Goal: Answer question/provide support: Share knowledge or assist other users

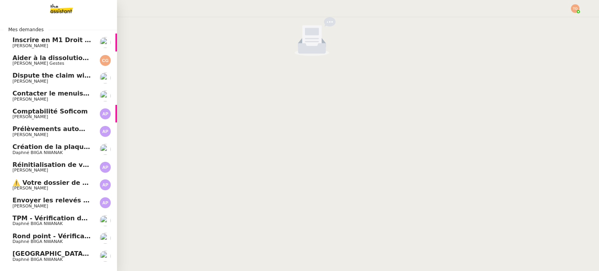
scroll to position [44, 0]
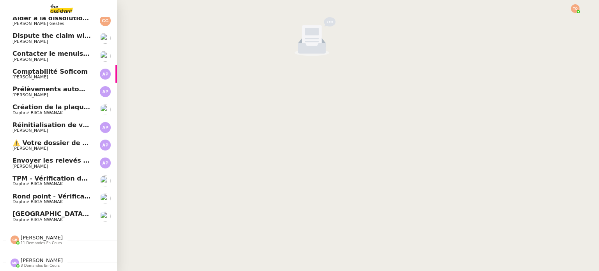
click at [57, 218] on span "Daphné BIIGA NWANAK" at bounding box center [51, 220] width 79 height 5
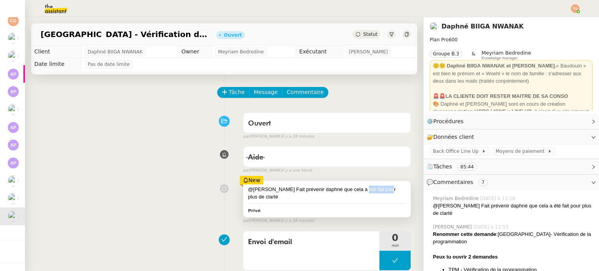
drag, startPoint x: 353, startPoint y: 190, endPoint x: 383, endPoint y: 191, distance: 29.3
click at [382, 191] on div "@Tatyana Fait prévenir daphné que cela a été fait pour plus de clarté" at bounding box center [327, 193] width 158 height 15
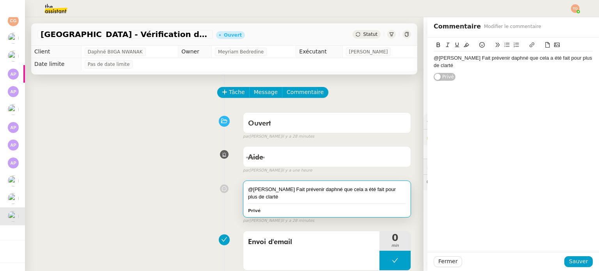
click at [183, 194] on div "@Tatyana Fait prévenir daphné que cela a été fait pour plus de clarté Privé fal…" at bounding box center [224, 200] width 374 height 47
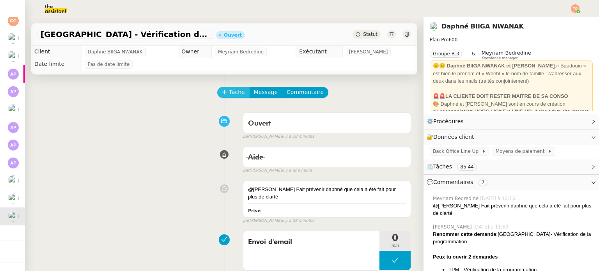
click at [229, 91] on span "Tâche" at bounding box center [237, 92] width 16 height 9
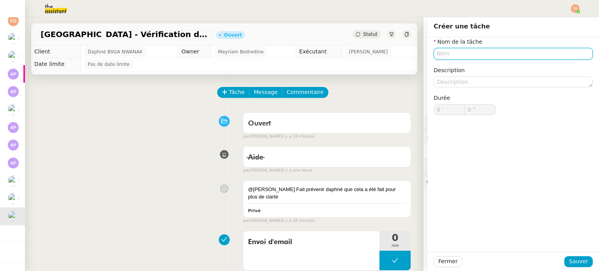
click at [443, 51] on input "text" at bounding box center [513, 53] width 159 height 11
click at [379, 254] on button at bounding box center [394, 260] width 31 height 19
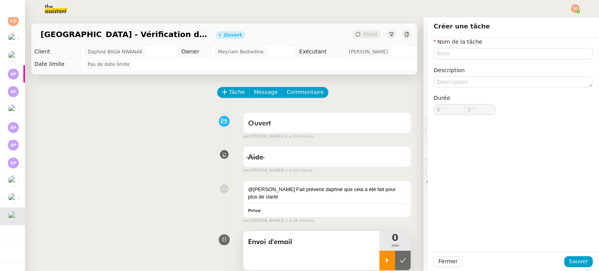
click at [379, 259] on div at bounding box center [387, 260] width 16 height 19
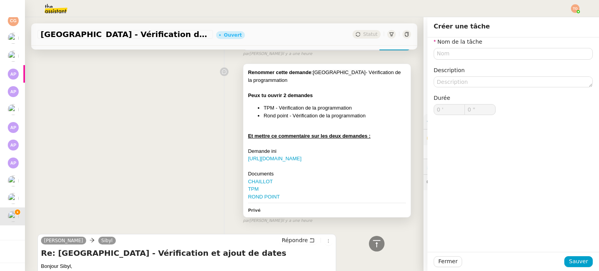
scroll to position [390, 0]
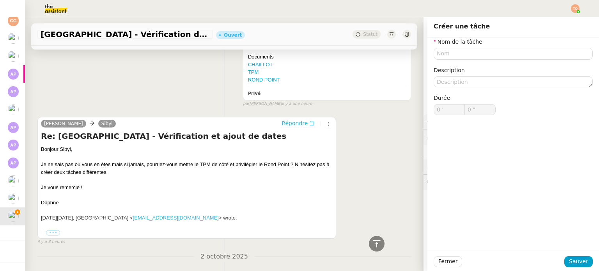
click at [291, 123] on span "Répondre" at bounding box center [295, 123] width 26 height 8
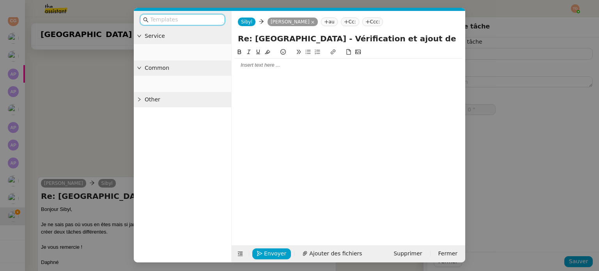
scroll to position [450, 0]
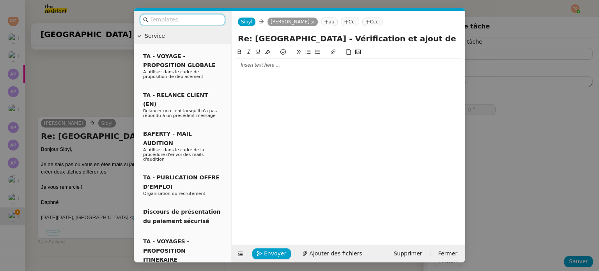
click at [305, 78] on div at bounding box center [348, 141] width 227 height 186
click at [329, 69] on div at bounding box center [348, 64] width 227 height 13
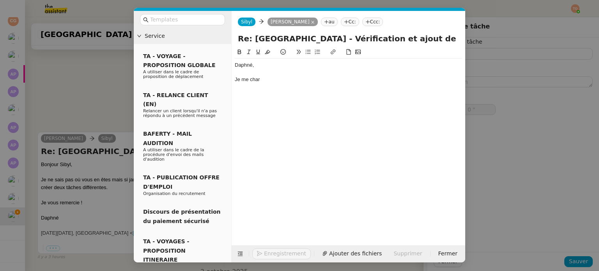
scroll to position [473, 0]
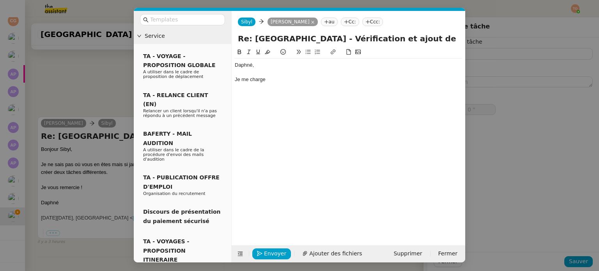
click at [90, 74] on nz-modal-container "Service TA - VOYAGE - PROPOSITION GLOBALE A utiliser dans le cadre de propositi…" at bounding box center [299, 135] width 599 height 271
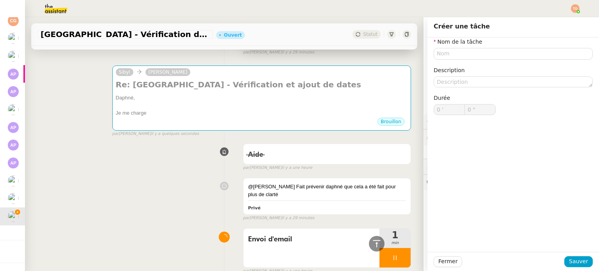
scroll to position [0, 0]
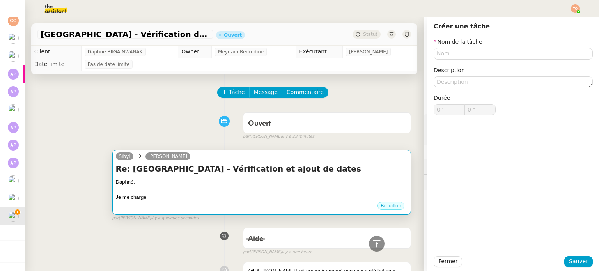
click at [326, 180] on div "Daphné," at bounding box center [262, 182] width 292 height 8
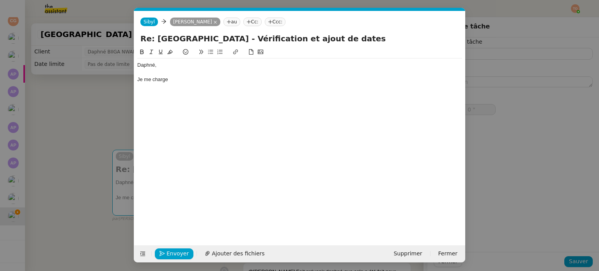
scroll to position [0, 16]
click at [232, 78] on div "Je me charge" at bounding box center [299, 79] width 325 height 7
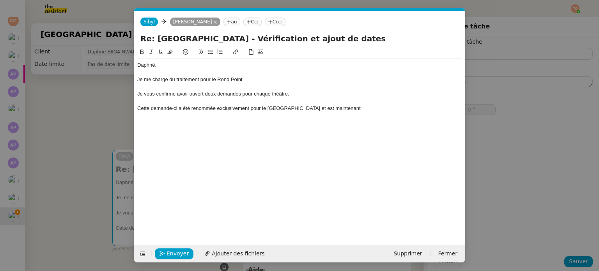
type input "0 '"
type input "0 ""
type input "0 '"
type input "0 ""
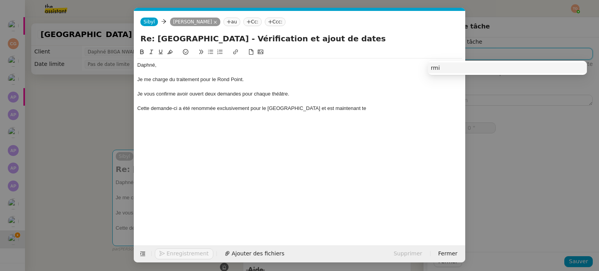
scroll to position [44, 0]
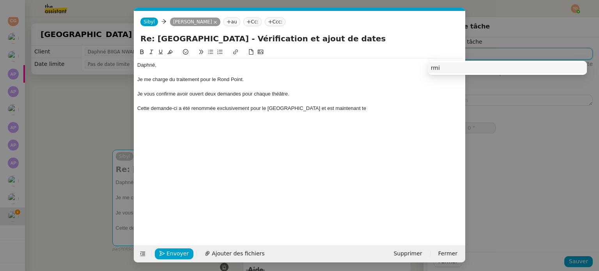
type input "rmi"
click at [374, 109] on div "Cette demande-ci a été renommée exclusivement pour le théâtre de Chaillot et es…" at bounding box center [299, 108] width 325 height 7
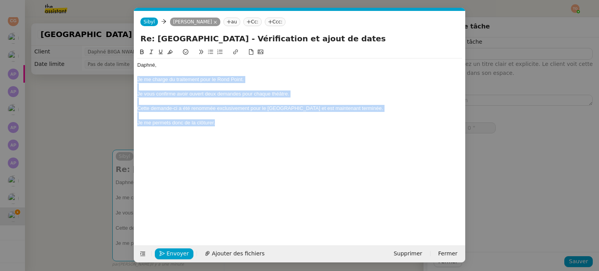
drag, startPoint x: 223, startPoint y: 126, endPoint x: 131, endPoint y: 82, distance: 102.6
click at [131, 82] on nz-modal-container "Service TA - VOYAGE - PROPOSITION GLOBALE A utiliser dans le cadre de propositi…" at bounding box center [299, 135] width 599 height 271
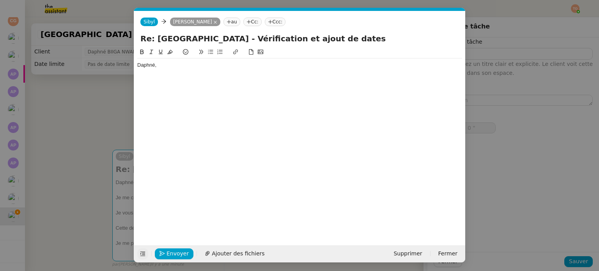
click at [143, 255] on icon at bounding box center [142, 253] width 5 height 5
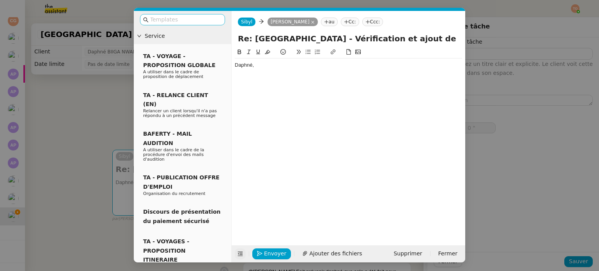
click at [169, 19] on input "text" at bounding box center [185, 19] width 70 height 9
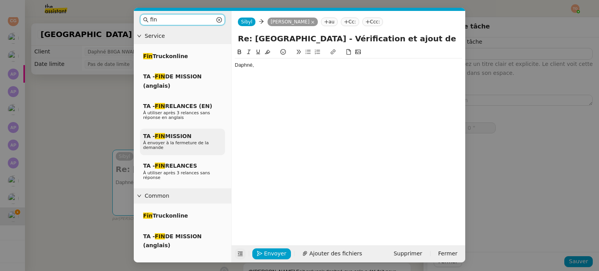
type input "fin"
click at [203, 147] on div "TA - FIN MISSION À envoyer à la fermeture de la demande" at bounding box center [182, 142] width 85 height 27
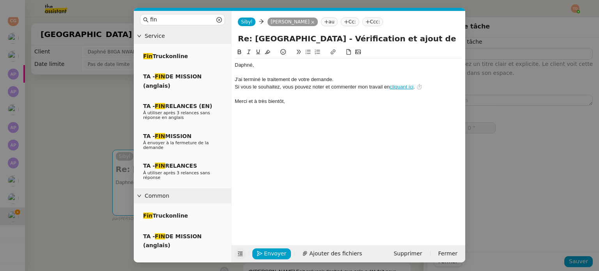
click at [264, 65] on div "﻿Daphné﻿," at bounding box center [348, 65] width 227 height 7
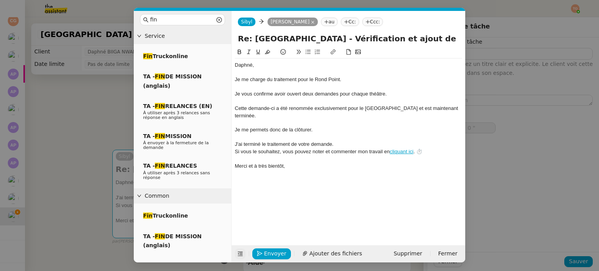
scroll to position [0, 0]
click at [271, 257] on span "Envoyer" at bounding box center [275, 253] width 22 height 9
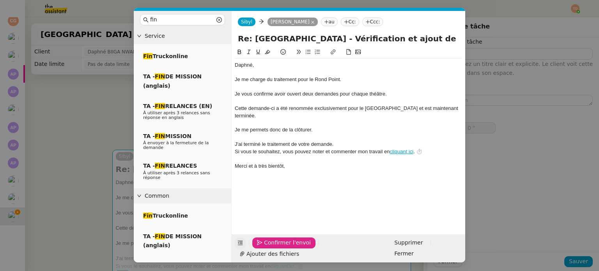
click at [271, 247] on span "Confirmer l'envoi" at bounding box center [287, 242] width 47 height 9
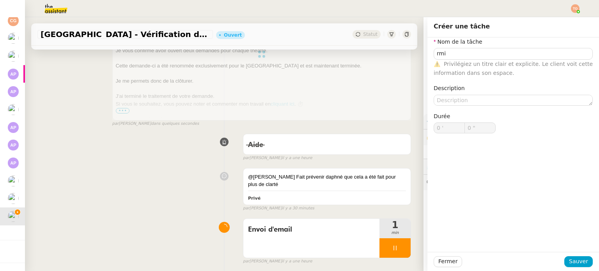
scroll to position [312, 0]
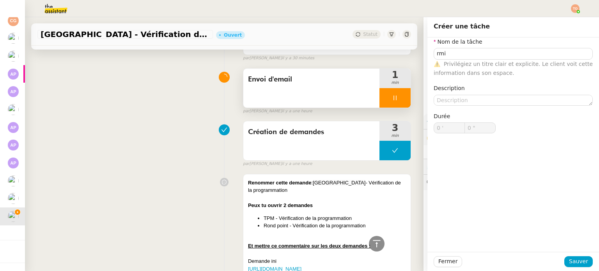
click at [397, 100] on div at bounding box center [394, 97] width 31 height 19
click at [400, 101] on icon at bounding box center [403, 98] width 6 height 6
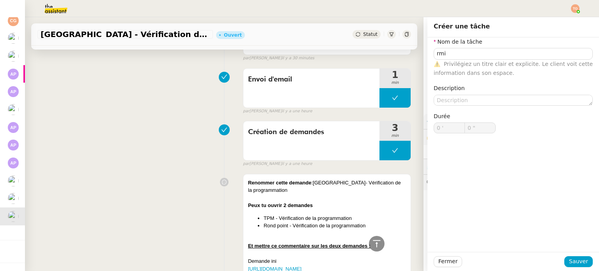
click at [365, 32] on span "Statut" at bounding box center [370, 34] width 14 height 5
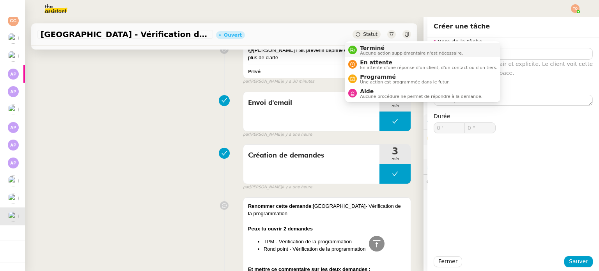
scroll to position [335, 0]
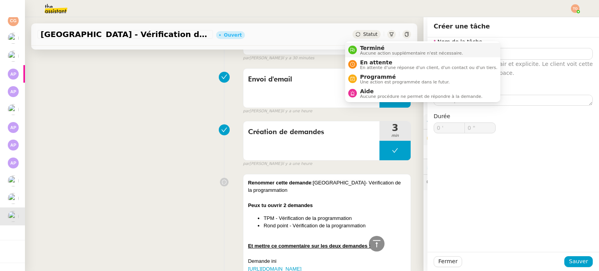
click at [370, 45] on span "Terminé" at bounding box center [411, 48] width 103 height 6
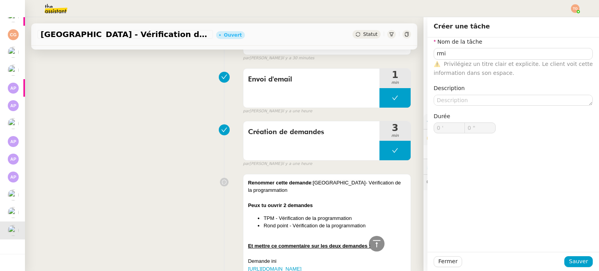
scroll to position [61, 0]
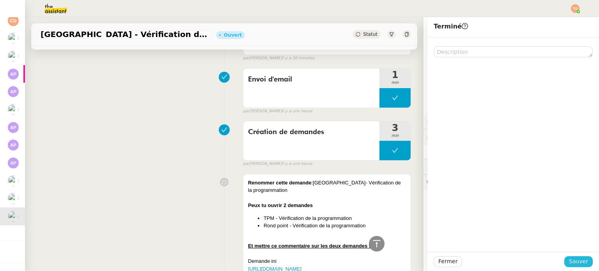
click at [577, 265] on span "Sauver" at bounding box center [578, 261] width 19 height 9
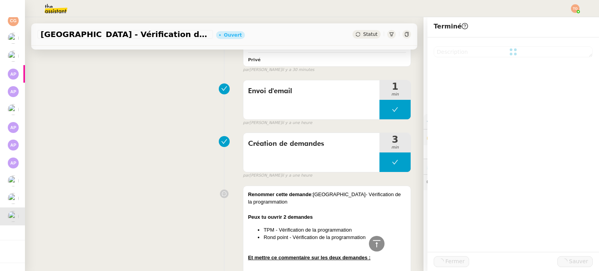
scroll to position [347, 0]
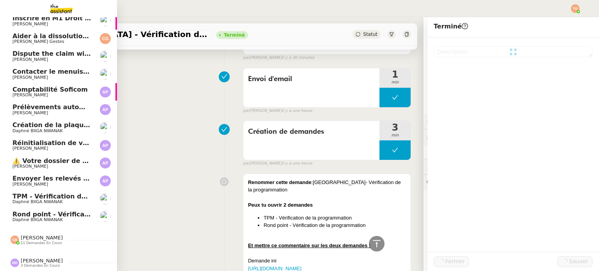
scroll to position [44, 0]
click at [17, 195] on span "TPM - Vérification de la programmation" at bounding box center [81, 196] width 138 height 7
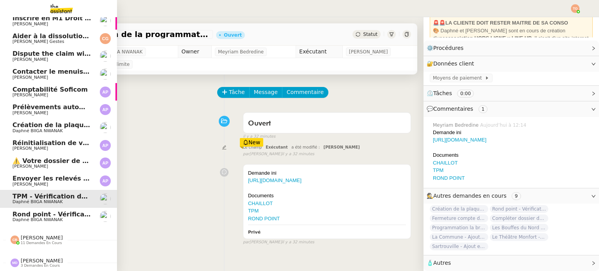
click at [4, 215] on link "Rond point - Vérification de la programmation Daphné BIIGA NWANAK" at bounding box center [58, 217] width 117 height 18
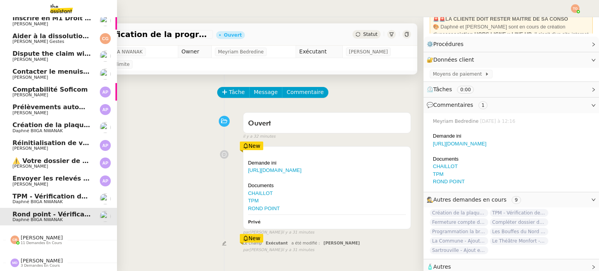
click at [47, 190] on link "TPM - Vérification de la programmation Daphné BIIGA NWANAK" at bounding box center [58, 199] width 117 height 18
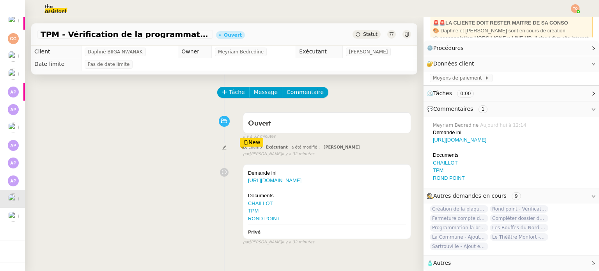
click at [367, 32] on span "Statut" at bounding box center [370, 34] width 14 height 5
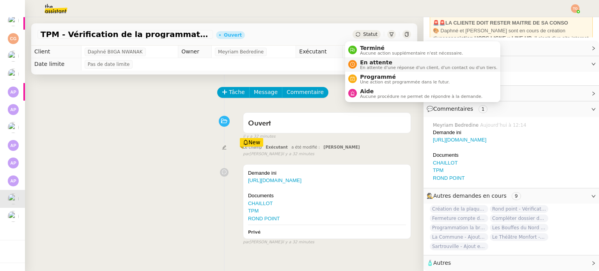
click at [381, 63] on span "En attente" at bounding box center [428, 62] width 137 height 6
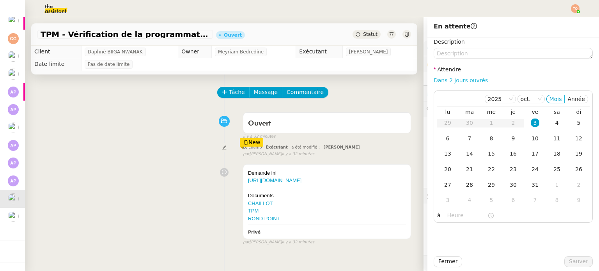
click at [458, 79] on link "Dans 2 jours ouvrés" at bounding box center [461, 80] width 54 height 6
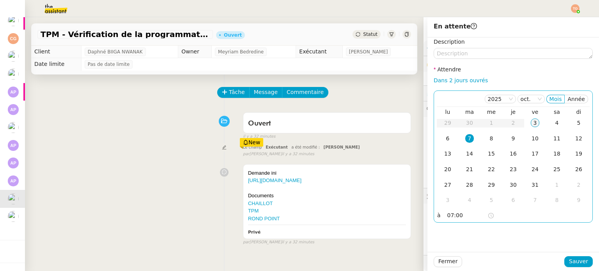
click at [531, 121] on div "3" at bounding box center [535, 123] width 9 height 9
click at [459, 213] on input "07:00" at bounding box center [467, 215] width 40 height 9
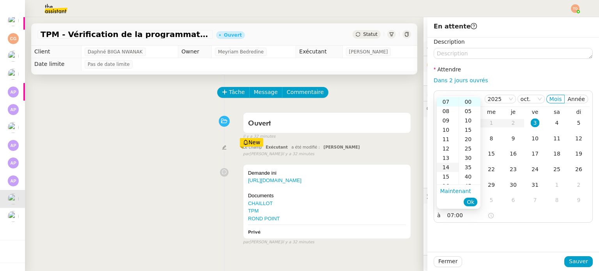
click at [444, 170] on div "14" at bounding box center [448, 167] width 22 height 9
type input "14:00"
click at [474, 202] on span "Ok" at bounding box center [470, 202] width 7 height 8
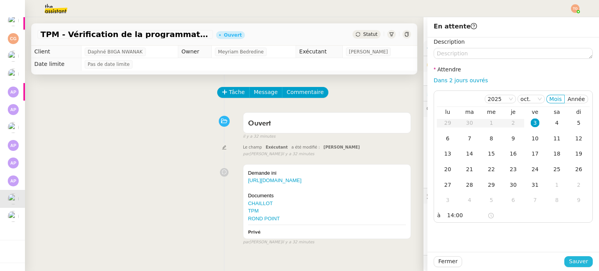
click at [578, 262] on button "Sauver" at bounding box center [578, 261] width 28 height 11
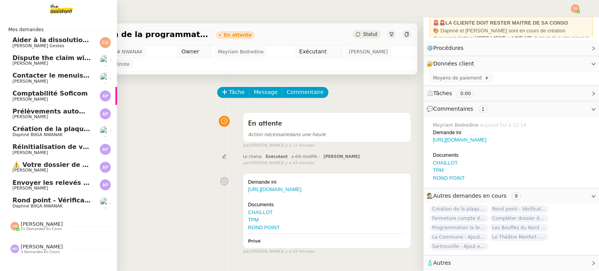
click at [50, 187] on span "[PERSON_NAME]" at bounding box center [51, 188] width 79 height 5
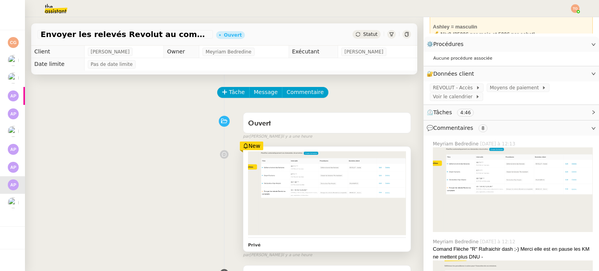
click at [260, 186] on img at bounding box center [327, 192] width 158 height 83
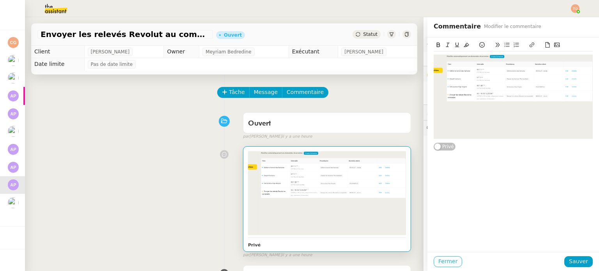
click at [449, 265] on button "Fermer" at bounding box center [448, 261] width 28 height 11
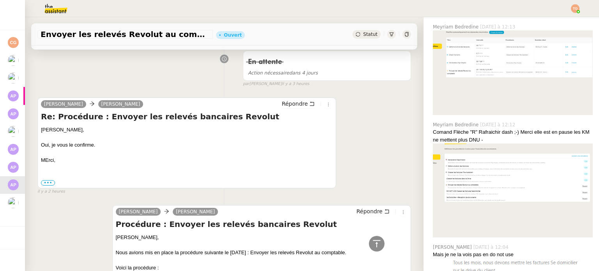
scroll to position [1053, 0]
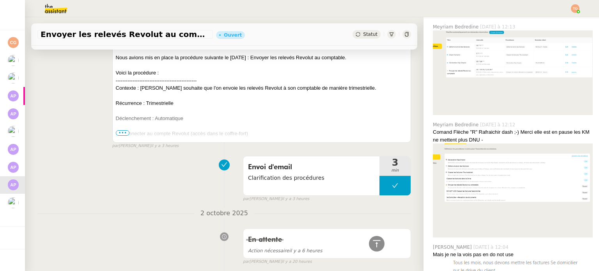
click at [356, 35] on icon at bounding box center [358, 34] width 5 height 5
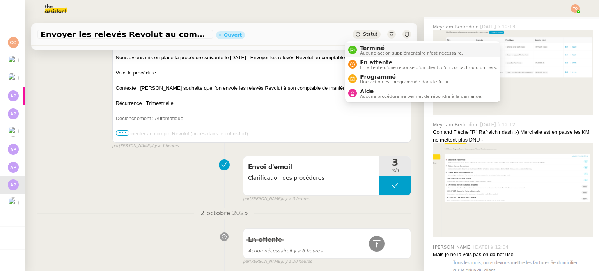
click at [363, 49] on span "Terminé" at bounding box center [411, 48] width 103 height 6
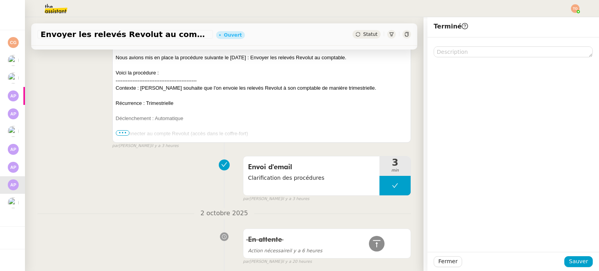
click at [571, 253] on div "Fermer Sauver" at bounding box center [513, 261] width 172 height 19
drag, startPoint x: 576, startPoint y: 260, endPoint x: 571, endPoint y: 259, distance: 4.9
click at [576, 260] on span "Sauver" at bounding box center [578, 261] width 19 height 9
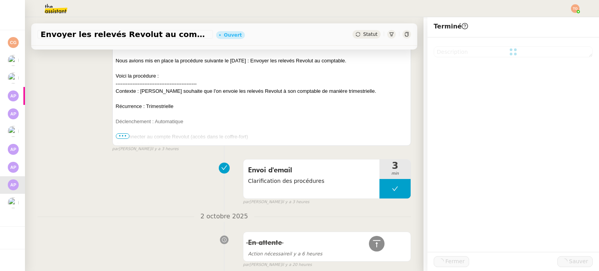
scroll to position [1065, 0]
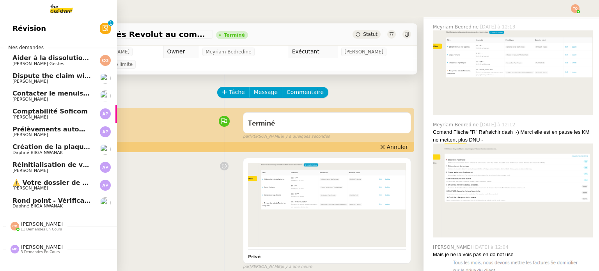
click at [59, 188] on span "[PERSON_NAME]" at bounding box center [51, 188] width 79 height 5
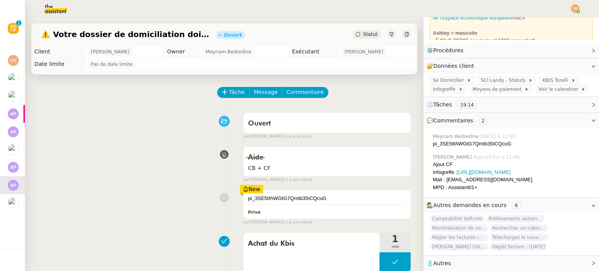
scroll to position [78, 0]
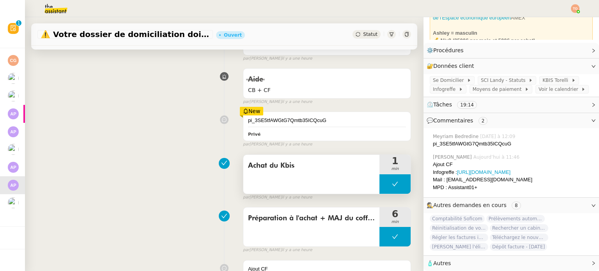
click at [392, 182] on icon at bounding box center [395, 184] width 6 height 6
click at [384, 187] on icon at bounding box center [387, 184] width 6 height 6
click at [379, 186] on div at bounding box center [394, 183] width 31 height 19
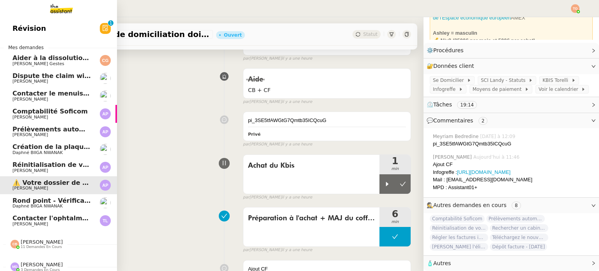
click at [44, 221] on span "Contacter l'ophtalmo pour angle d'astigmatisme" at bounding box center [97, 217] width 170 height 7
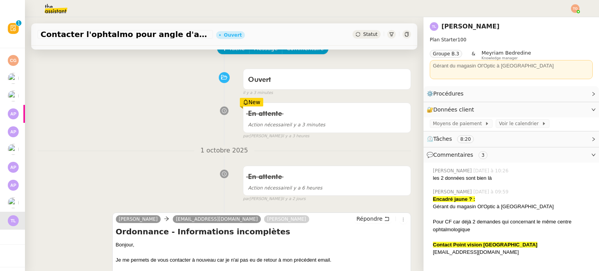
scroll to position [78, 0]
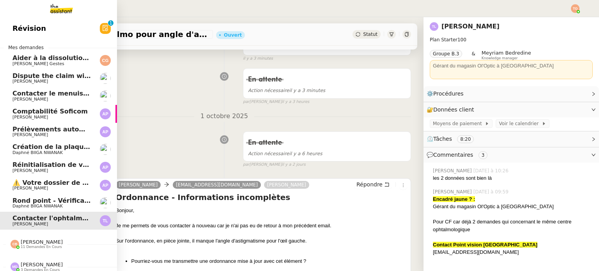
click at [14, 181] on span "⚠️ Votre dossier de domiciliation doit être mis à jour" at bounding box center [104, 182] width 185 height 7
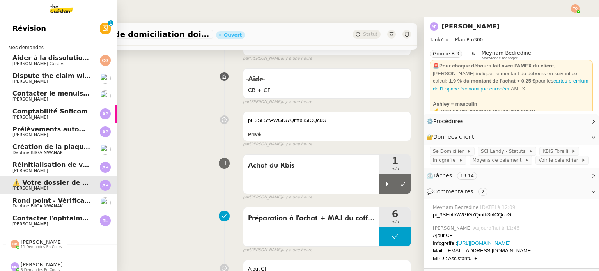
click at [21, 240] on span "[PERSON_NAME]" at bounding box center [42, 242] width 42 height 6
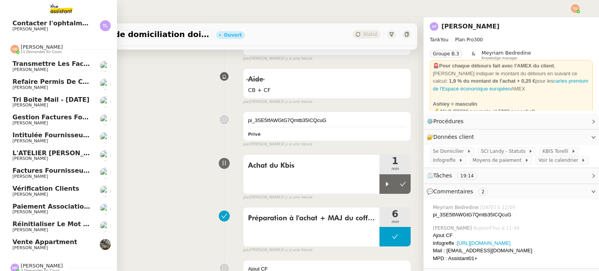
click at [28, 102] on span "Tri boite mail - [DATE]" at bounding box center [50, 99] width 77 height 7
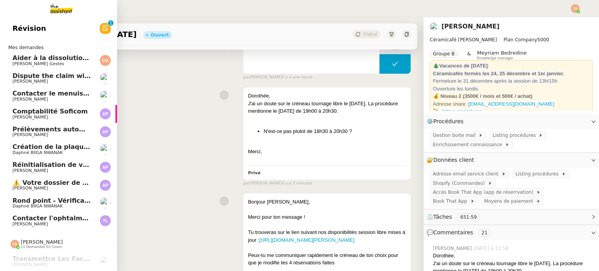
click at [78, 186] on span "[PERSON_NAME]" at bounding box center [51, 188] width 79 height 5
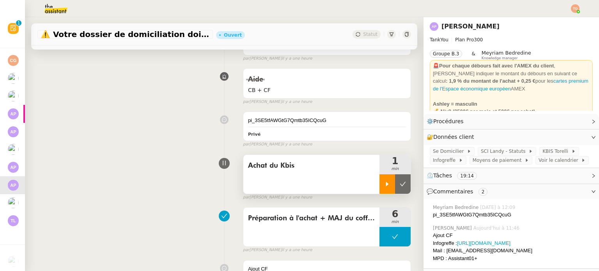
click at [384, 184] on icon at bounding box center [387, 184] width 6 height 6
click at [542, 152] on span "KBIS Torelli" at bounding box center [556, 151] width 28 height 8
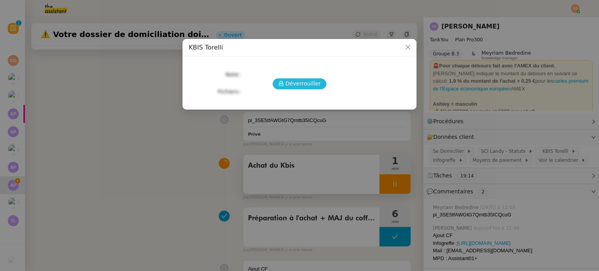
click at [321, 89] on button "Déverrouiller" at bounding box center [300, 83] width 54 height 11
click at [320, 87] on button "Déverrouiller" at bounding box center [300, 83] width 54 height 11
click at [493, 138] on nz-modal-container "KBIS Torelli Déverrouiller Note Fichiers Upload" at bounding box center [299, 135] width 599 height 271
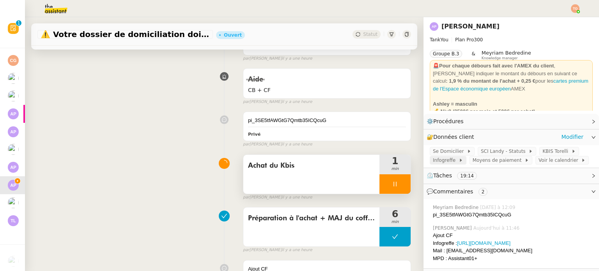
click at [443, 164] on span "Infogreffe" at bounding box center [446, 160] width 26 height 8
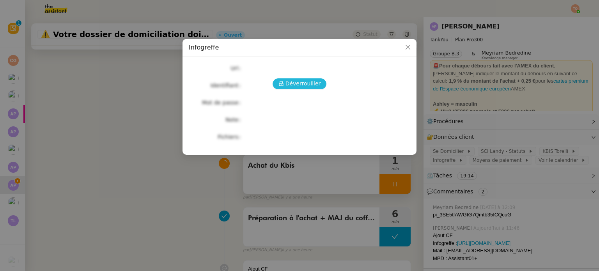
click at [311, 87] on span "Déverrouiller" at bounding box center [302, 83] width 35 height 9
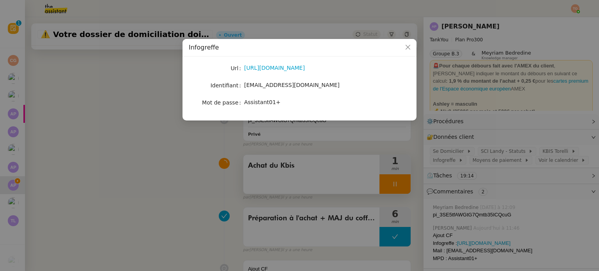
click at [299, 86] on span "torelliconseil@gmail.com" at bounding box center [292, 85] width 96 height 6
copy span "torelliconseil@gmail.com"
click at [464, 121] on nz-modal-container "Infogreffe Url https://www.infogreffe.fr/ Identifiant torelliconseil@gmail.com …" at bounding box center [299, 135] width 599 height 271
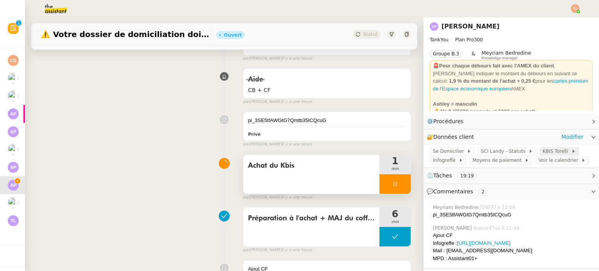
click at [542, 151] on span "KBIS Torelli" at bounding box center [556, 151] width 28 height 8
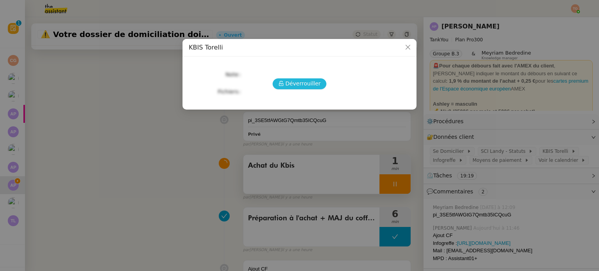
click at [300, 79] on span "Déverrouiller" at bounding box center [302, 83] width 35 height 9
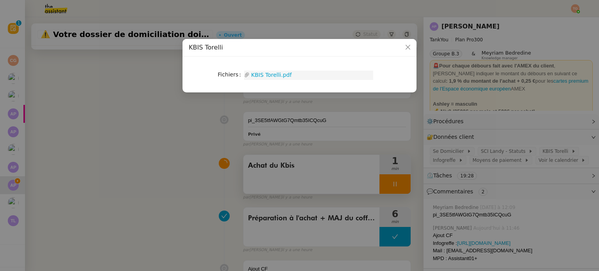
click at [278, 73] on link "KBIS Torelli.pdf" at bounding box center [312, 75] width 124 height 9
click at [498, 104] on nz-modal-container "KBIS Torelli Fichiers Upload KBIS Torelli.pdf" at bounding box center [299, 135] width 599 height 271
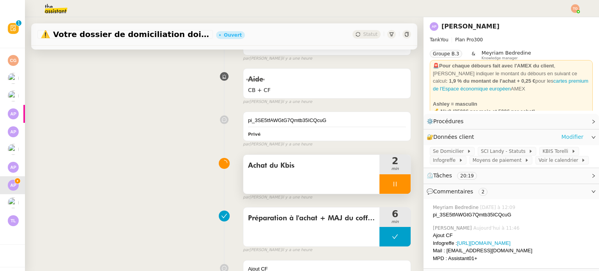
click at [568, 136] on link "Modifier" at bounding box center [572, 137] width 22 height 9
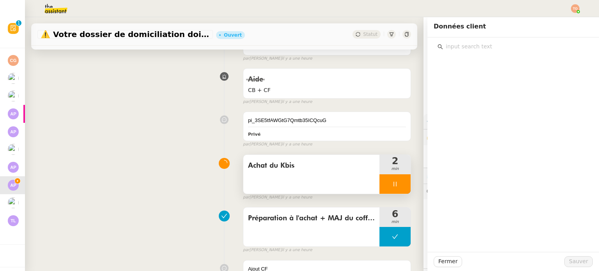
click at [488, 45] on input "text" at bounding box center [516, 46] width 146 height 11
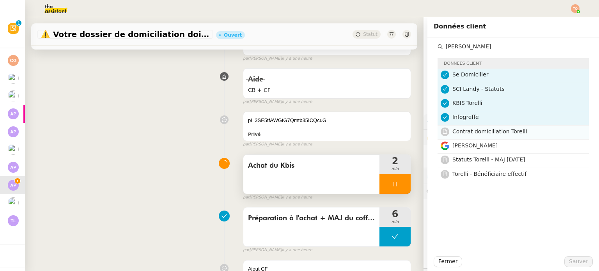
type input "torell"
click at [495, 135] on h4 "Contrat domiciliation Torelli" at bounding box center [518, 131] width 132 height 9
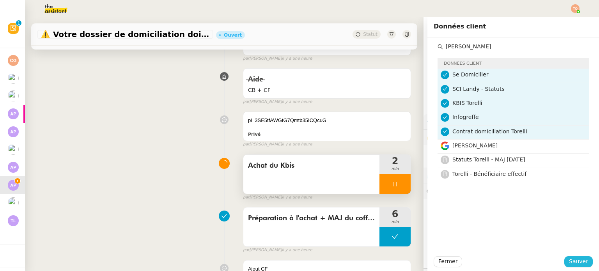
click at [571, 260] on span "Sauver" at bounding box center [578, 261] width 19 height 9
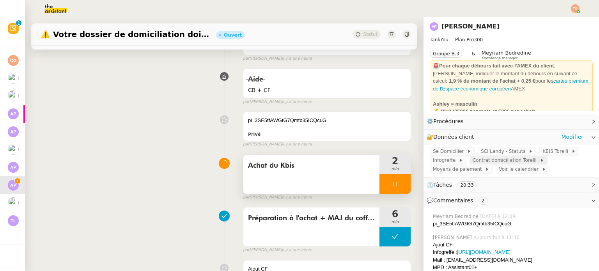
click at [507, 161] on span "Contrat domiciliation Torelli" at bounding box center [506, 160] width 67 height 8
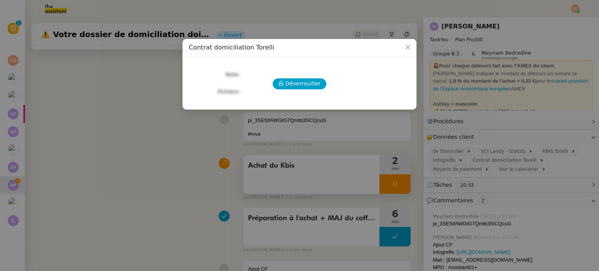
click at [313, 90] on div "Déverrouiller Note Fichiers Upload" at bounding box center [300, 80] width 222 height 34
click at [314, 88] on span "Déverrouiller" at bounding box center [302, 83] width 35 height 9
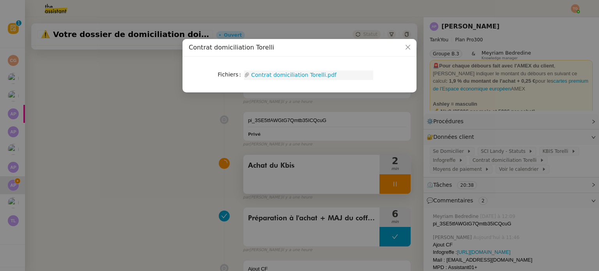
click at [301, 76] on link "Contrat domiciliation Torelli.pdf" at bounding box center [312, 75] width 124 height 9
click at [201, 182] on nz-modal-container "Contrat domiciliation Torelli Fichiers Upload Contrat domiciliation Torelli.pdf" at bounding box center [299, 135] width 599 height 271
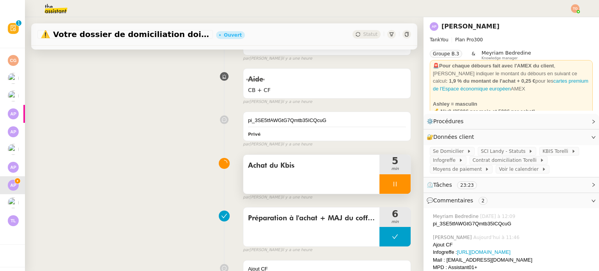
click at [379, 184] on div at bounding box center [394, 183] width 31 height 19
click at [395, 184] on button at bounding box center [403, 183] width 16 height 19
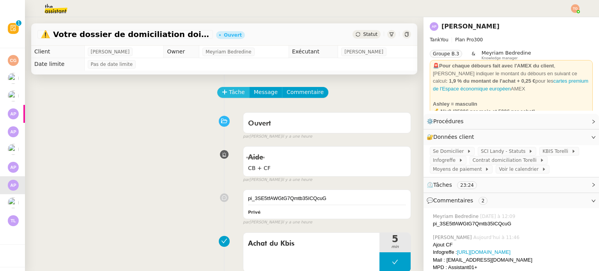
click at [232, 94] on span "Tâche" at bounding box center [237, 92] width 16 height 9
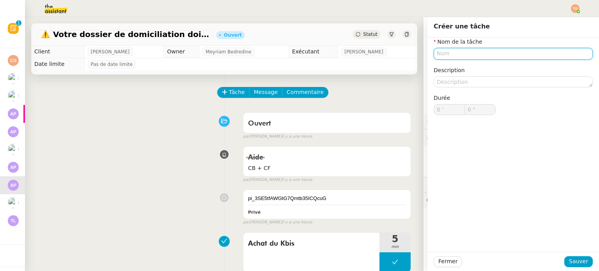
click at [466, 55] on input "text" at bounding box center [513, 53] width 159 height 11
type input "L"
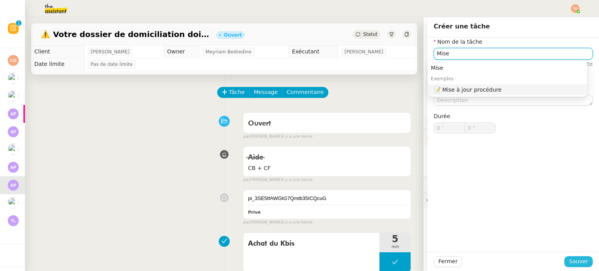
type input "Mise"
click at [564, 259] on button "Sauver" at bounding box center [578, 261] width 28 height 11
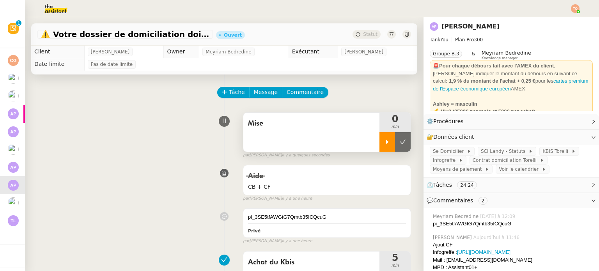
click at [382, 139] on div at bounding box center [387, 141] width 16 height 19
click at [337, 132] on div "Mise" at bounding box center [311, 132] width 136 height 39
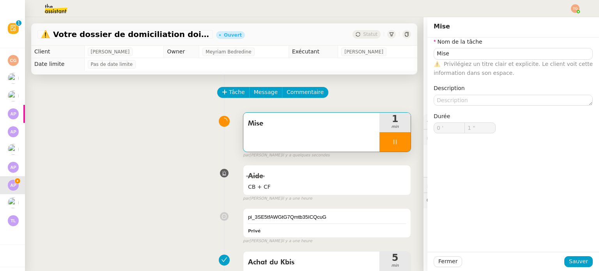
click at [516, 48] on nz-form-item "Nom de la tâche Mise ⚠️ Privilégiez un titre clair et explicite. Le client voit…" at bounding box center [513, 57] width 159 height 40
click at [516, 52] on input "Mise" at bounding box center [513, 53] width 159 height 11
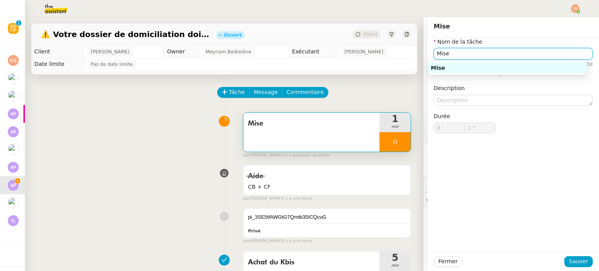
type input "2 ""
type input "Mise"
type input "3 ""
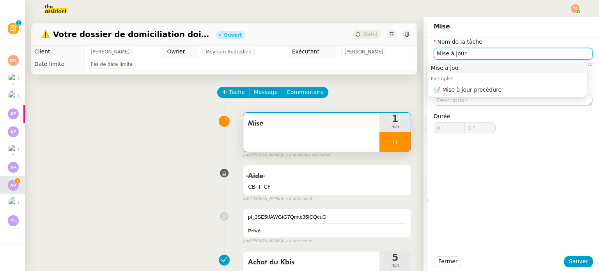
type input "Mise à jour"
type input "4 ""
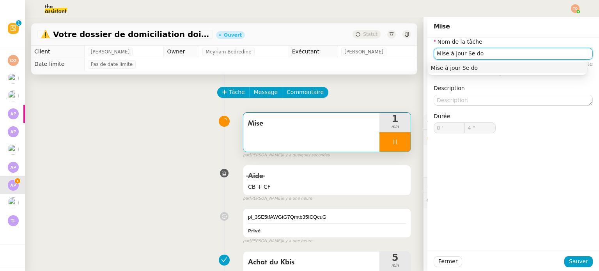
type input "Mise à jour Se dom"
type input "5 ""
type input "Mise à jour Se domicilier"
type input "7 ""
type input "Mise à jour Se domicilier"
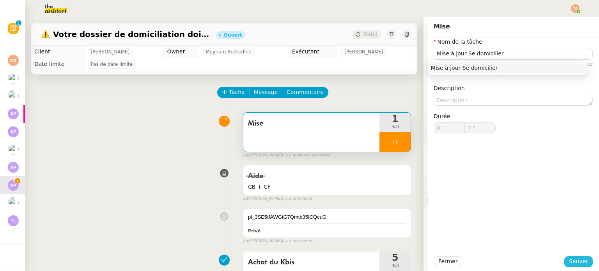
click at [576, 264] on span "Sauver" at bounding box center [578, 261] width 19 height 9
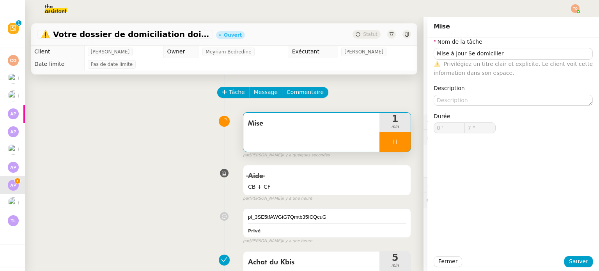
type input "8 ""
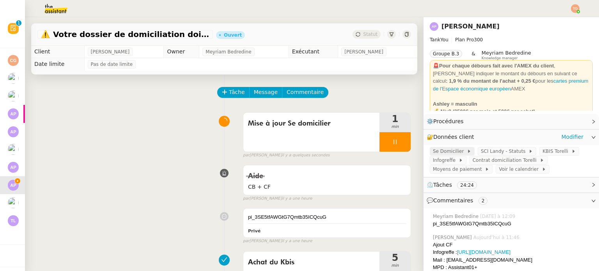
click at [446, 149] on span "Se Domicilier" at bounding box center [450, 151] width 34 height 8
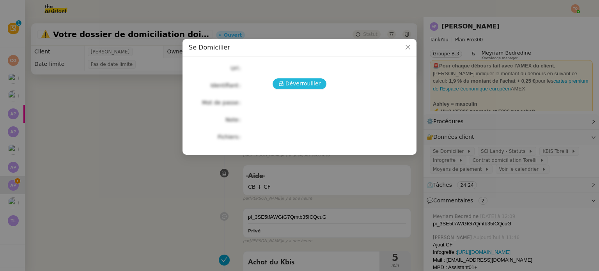
click at [293, 78] on div "Déverrouiller Url Identifiant Mot de passe Note Fichiers Upload" at bounding box center [300, 103] width 222 height 80
click at [301, 82] on span "Déverrouiller" at bounding box center [302, 83] width 35 height 9
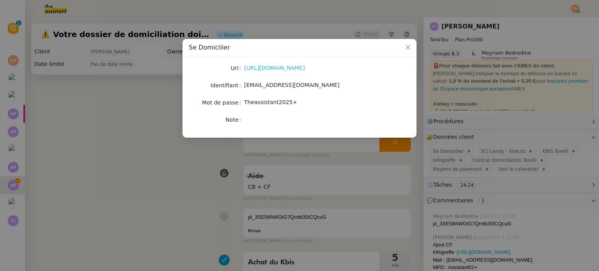
click at [297, 70] on link "https://sedomicilier.fr/" at bounding box center [274, 68] width 61 height 6
click at [253, 80] on div "torelliconseil@gmail.com" at bounding box center [308, 85] width 129 height 11
click at [257, 83] on span "torelliconseil@gmail.com" at bounding box center [292, 85] width 96 height 6
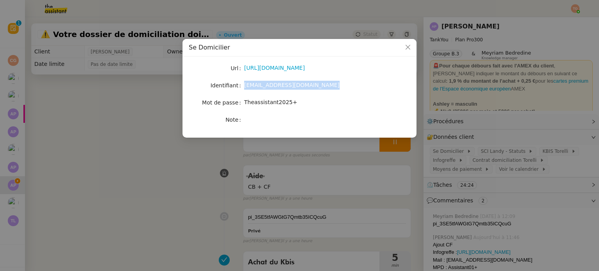
copy span "torelliconseil@gmail.com"
click at [276, 104] on span "Theassistant2025+" at bounding box center [270, 102] width 53 height 6
click at [277, 103] on span "Theassistant2025+" at bounding box center [270, 102] width 53 height 6
click at [277, 104] on span "Theassistant2025+" at bounding box center [270, 102] width 53 height 6
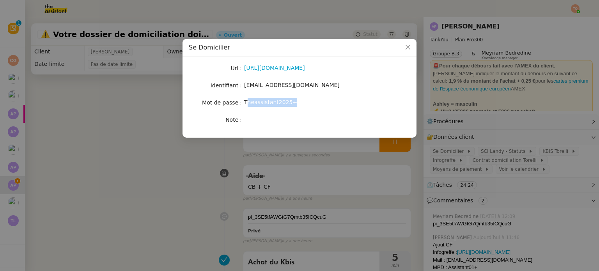
copy span "Theassistant2025+"
click at [337, 185] on nz-modal-container "Se Domicilier Url https://sedomicilier.fr/ Identifiant torelliconseil@gmail.com…" at bounding box center [299, 135] width 599 height 271
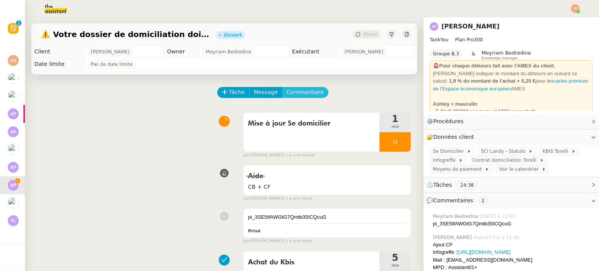
click at [311, 96] on button "Commentaire" at bounding box center [305, 92] width 46 height 11
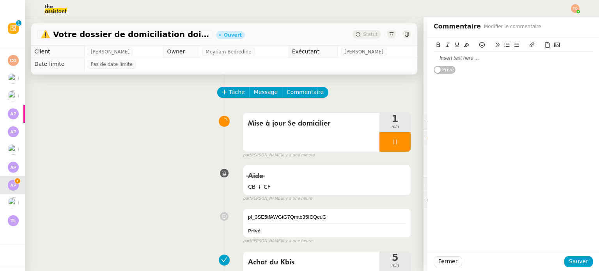
click at [470, 60] on div at bounding box center [513, 58] width 159 height 7
click at [544, 48] on button at bounding box center [547, 45] width 9 height 9
click at [574, 258] on span "Sauver" at bounding box center [578, 261] width 19 height 9
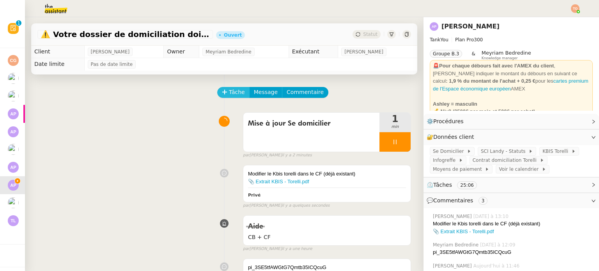
click at [230, 94] on span "Tâche" at bounding box center [237, 92] width 16 height 9
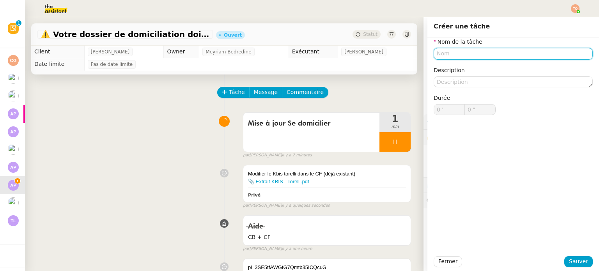
click at [509, 53] on input "text" at bounding box center [513, 53] width 159 height 11
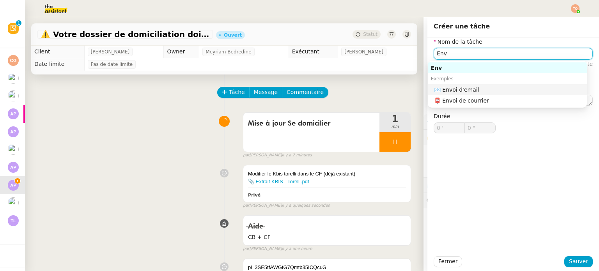
click at [499, 91] on div "📧 Envoi d'email" at bounding box center [509, 89] width 150 height 7
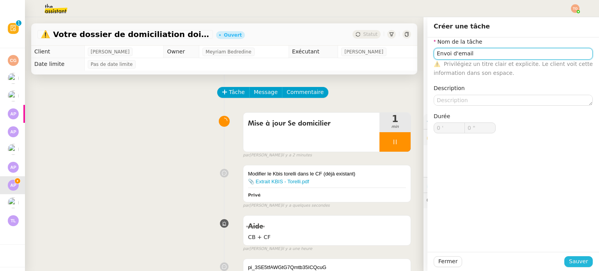
type input "Envoi d'email"
click at [576, 262] on span "Sauver" at bounding box center [578, 261] width 19 height 9
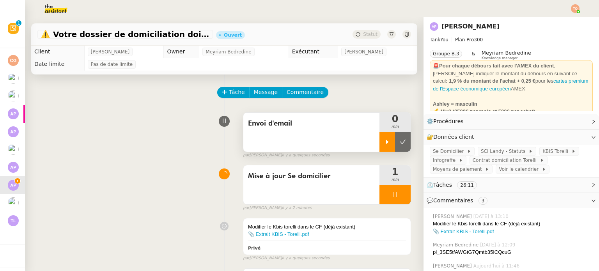
click at [384, 141] on icon at bounding box center [387, 142] width 6 height 6
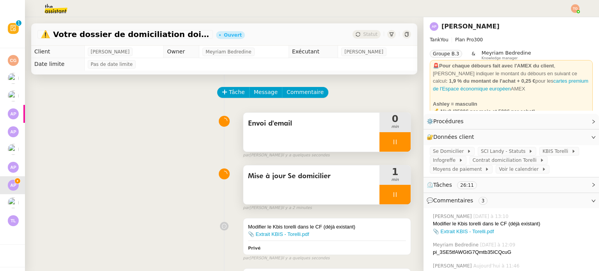
click at [392, 193] on icon at bounding box center [395, 194] width 6 height 6
click at [400, 193] on icon at bounding box center [403, 194] width 6 height 6
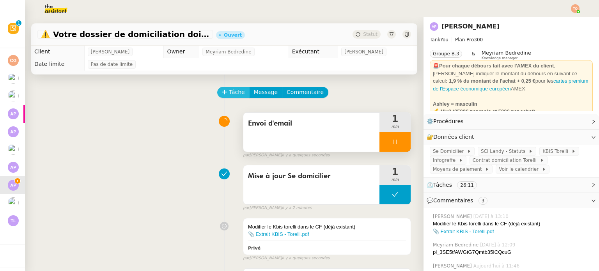
click at [234, 94] on span "Tâche" at bounding box center [237, 92] width 16 height 9
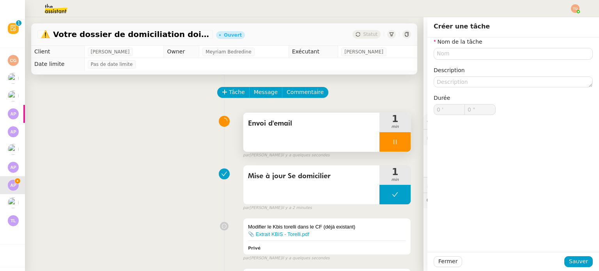
click at [161, 117] on div "Envoi d'email 1 min false par Tatyana O. il y a quelques secondes" at bounding box center [224, 134] width 374 height 50
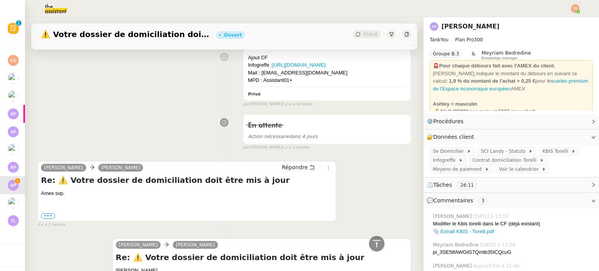
scroll to position [507, 0]
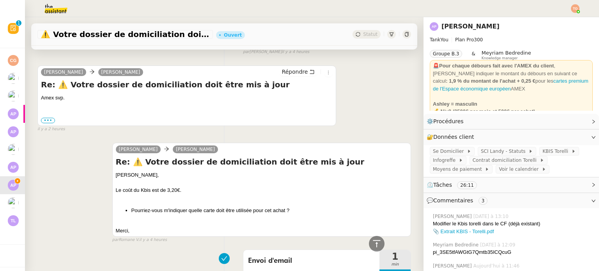
click at [312, 69] on div "Répondre" at bounding box center [306, 71] width 54 height 9
click at [309, 73] on icon at bounding box center [311, 71] width 5 height 5
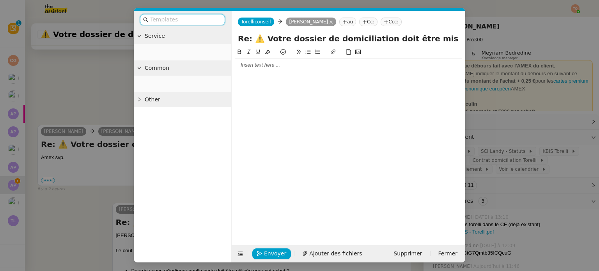
scroll to position [567, 0]
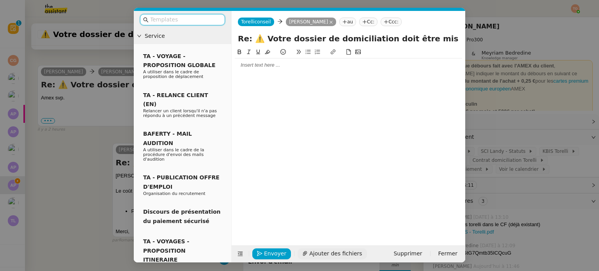
click at [340, 249] on span "Ajouter des fichiers" at bounding box center [335, 253] width 53 height 9
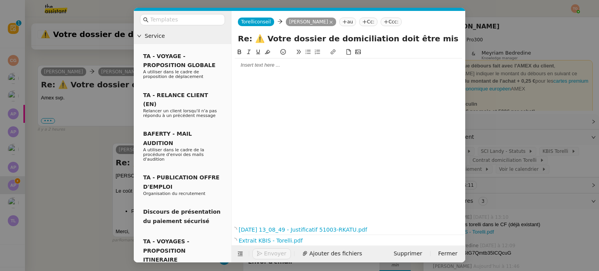
click at [275, 72] on div at bounding box center [348, 64] width 227 height 13
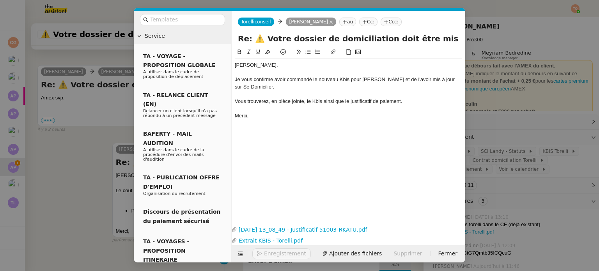
scroll to position [996, 0]
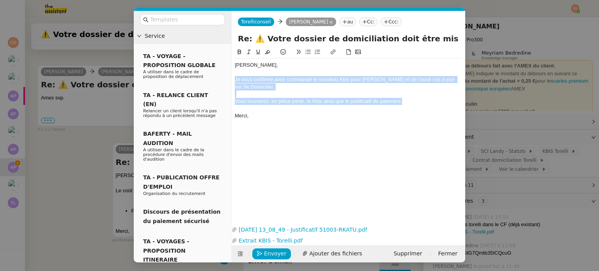
drag, startPoint x: 407, startPoint y: 104, endPoint x: 234, endPoint y: 80, distance: 174.8
click at [234, 80] on nz-spin "Ashley, Je vous confirme avoir commandé le nouveau Kbis pour Torelli et de l'av…" at bounding box center [349, 131] width 234 height 167
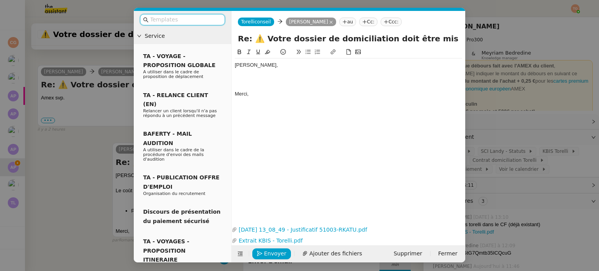
click at [194, 23] on input "text" at bounding box center [185, 19] width 70 height 9
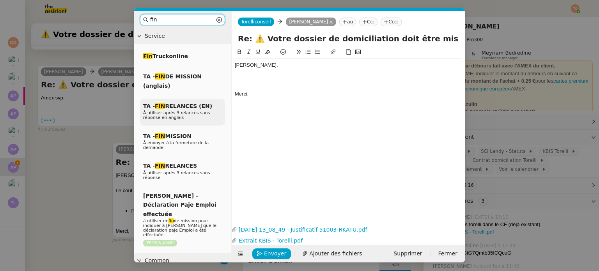
type input "fin"
click at [193, 117] on p "À utiliser après 3 relances sans réponse en anglais" at bounding box center [182, 115] width 79 height 9
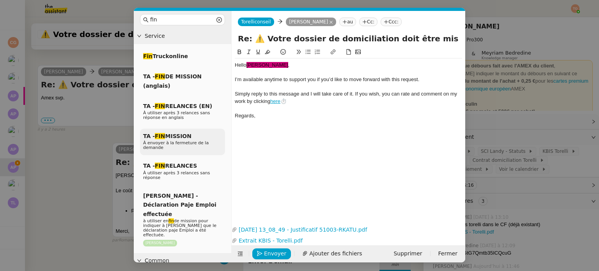
click at [193, 142] on span "À envoyer à la fermeture de la demande" at bounding box center [176, 145] width 66 height 10
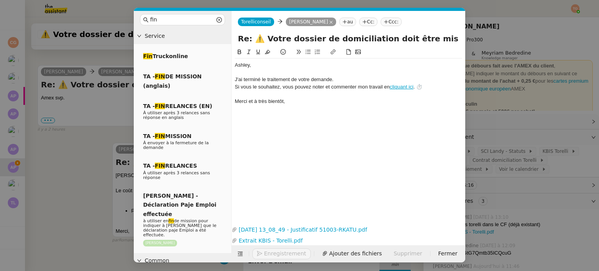
scroll to position [988, 0]
click at [299, 68] on div "﻿Ashley﻿, J'ai terminé le traitement de votre demande. Si vous le souhaitez, vo…" at bounding box center [348, 83] width 227 height 50
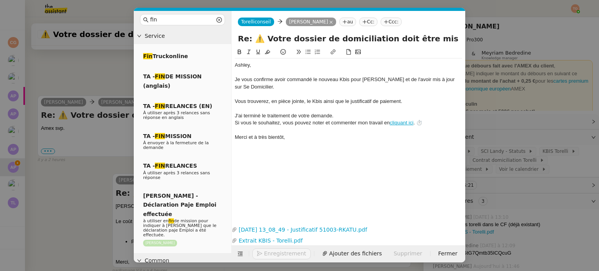
scroll to position [1019, 0]
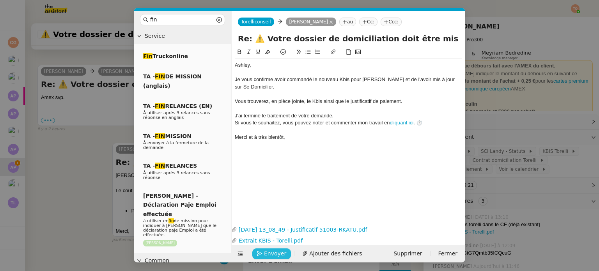
click at [270, 258] on button "Envoyer" at bounding box center [271, 253] width 39 height 11
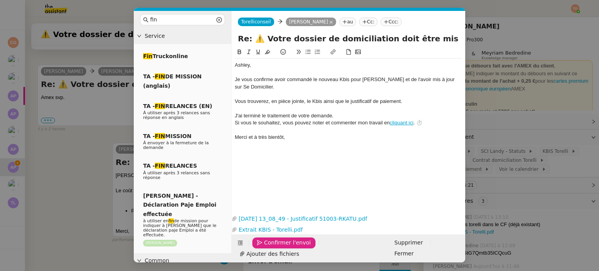
click at [270, 248] on button "Confirmer l'envoi" at bounding box center [283, 242] width 63 height 11
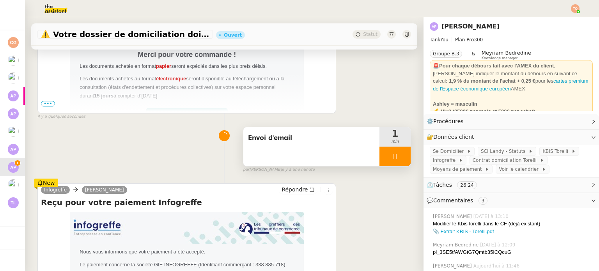
scroll to position [195, 0]
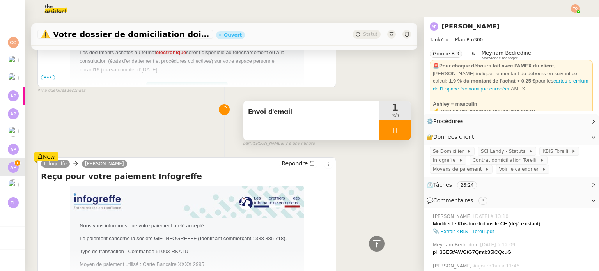
click at [397, 135] on div at bounding box center [394, 129] width 31 height 19
click at [399, 131] on button at bounding box center [403, 129] width 16 height 19
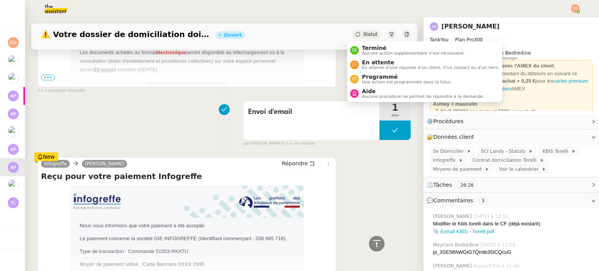
click at [368, 33] on span "Statut" at bounding box center [370, 34] width 14 height 5
click at [377, 47] on span "Terminé" at bounding box center [413, 48] width 103 height 6
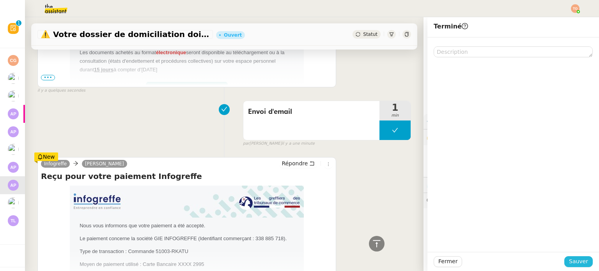
click at [572, 263] on span "Sauver" at bounding box center [578, 261] width 19 height 9
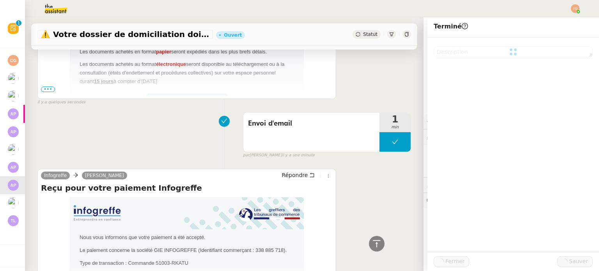
scroll to position [207, 0]
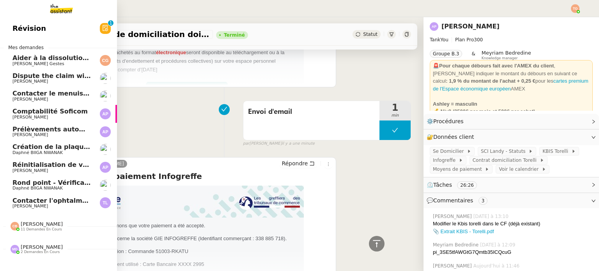
click at [48, 172] on span "[PERSON_NAME]" at bounding box center [51, 170] width 79 height 5
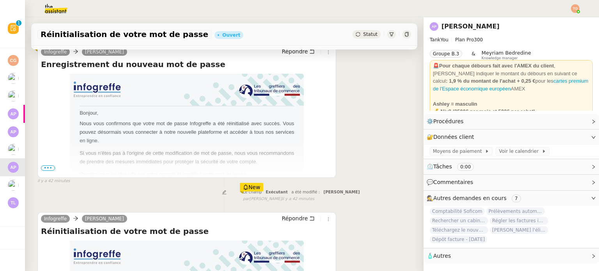
click at [356, 35] on icon at bounding box center [358, 34] width 4 height 4
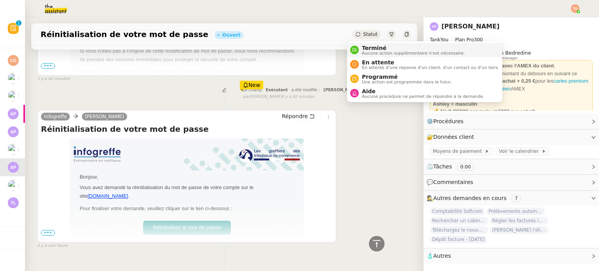
click at [365, 50] on span "Terminé" at bounding box center [413, 48] width 103 height 6
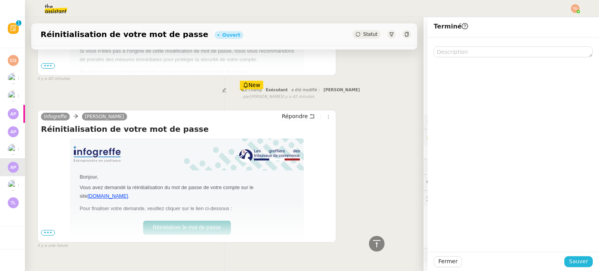
click at [576, 265] on span "Sauver" at bounding box center [578, 261] width 19 height 9
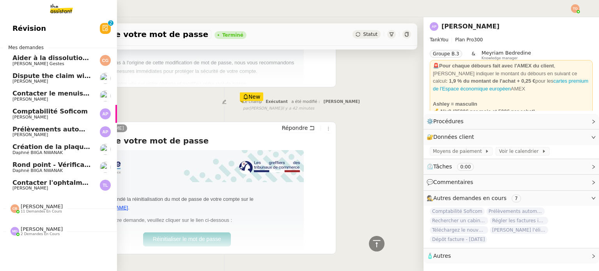
click at [56, 164] on span "Rond point - Vérification de la programmation" at bounding box center [93, 164] width 162 height 7
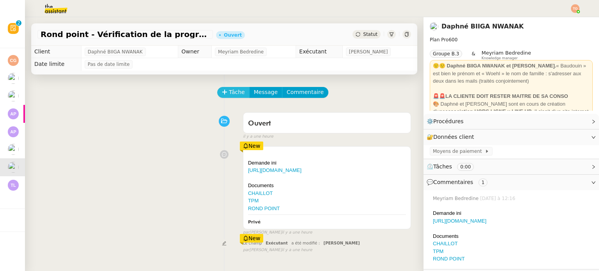
click at [217, 96] on button "Tâche" at bounding box center [233, 92] width 32 height 11
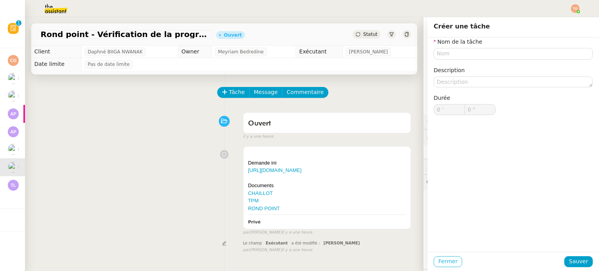
click at [448, 266] on button "Fermer" at bounding box center [448, 261] width 28 height 11
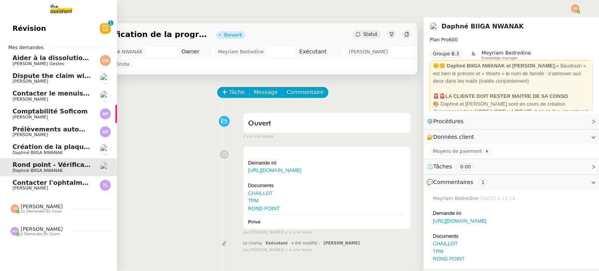
click at [67, 11] on img at bounding box center [55, 8] width 60 height 17
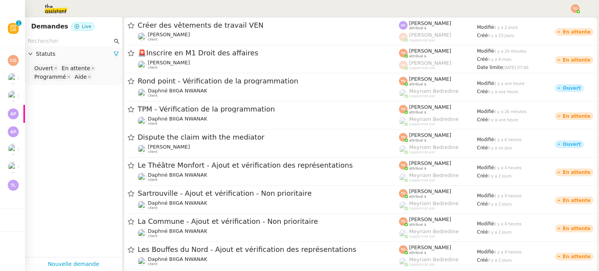
click at [59, 40] on input "text" at bounding box center [70, 41] width 85 height 9
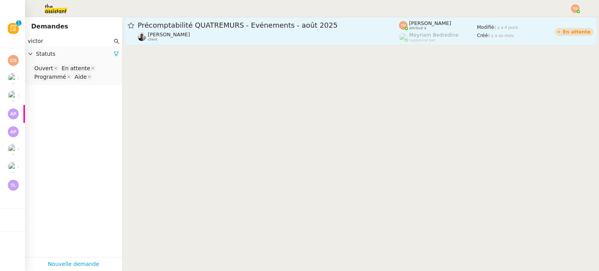
type input "victor"
click at [189, 30] on div "Précomptabilité QUATREMURS - Evénements - août 2025 Victor Peyre client" at bounding box center [268, 31] width 261 height 21
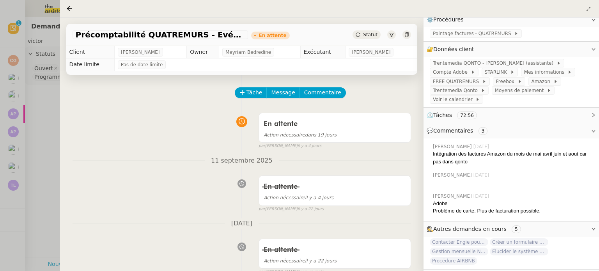
scroll to position [114, 0]
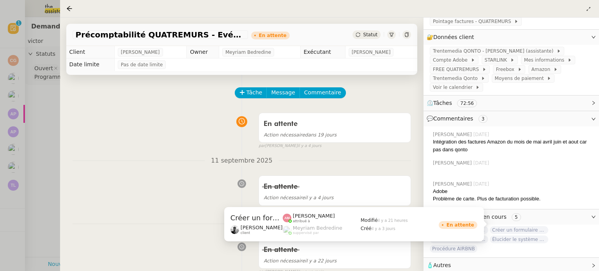
click at [528, 226] on span "Créer un formulaire en ligne esthétique" at bounding box center [519, 230] width 58 height 8
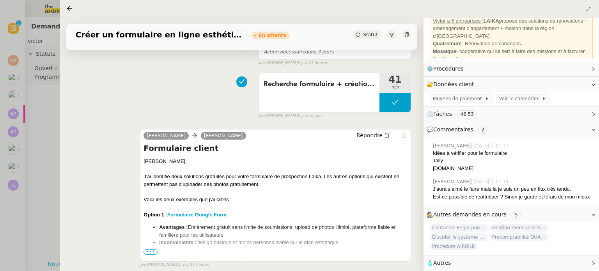
scroll to position [117, 0]
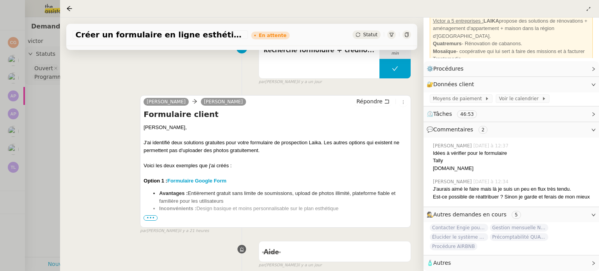
click at [147, 220] on span "•••" at bounding box center [151, 217] width 14 height 5
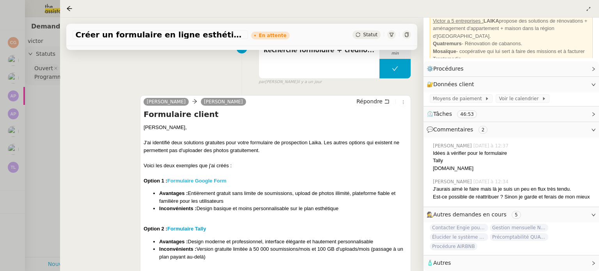
click at [213, 180] on strong "Formulaire Google Form" at bounding box center [196, 181] width 59 height 6
click at [195, 230] on strong "Formulaire Tally" at bounding box center [186, 229] width 39 height 6
click at [0, 144] on div at bounding box center [299, 135] width 599 height 271
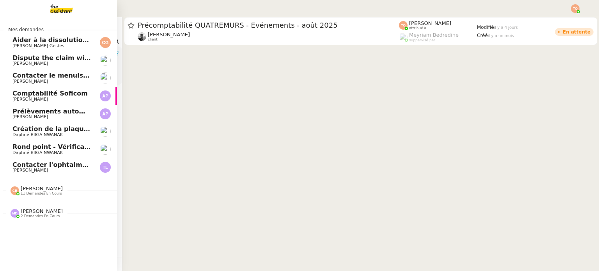
click at [14, 149] on span "Rond point - Vérification de la programmation" at bounding box center [93, 146] width 162 height 7
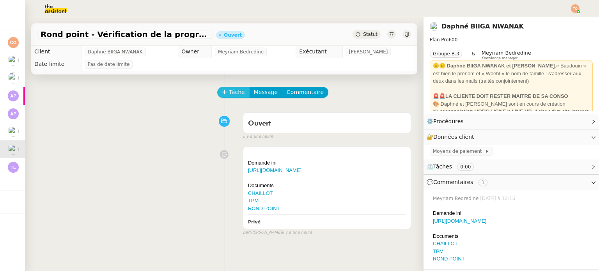
click at [234, 92] on span "Tâche" at bounding box center [237, 92] width 16 height 9
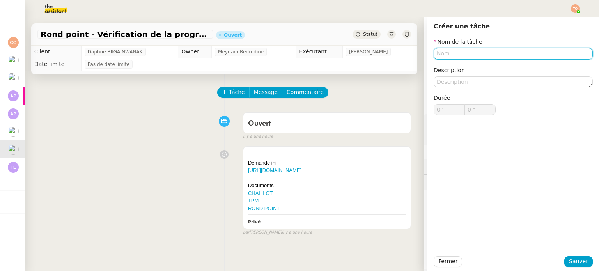
click at [458, 57] on input "text" at bounding box center [513, 53] width 159 height 11
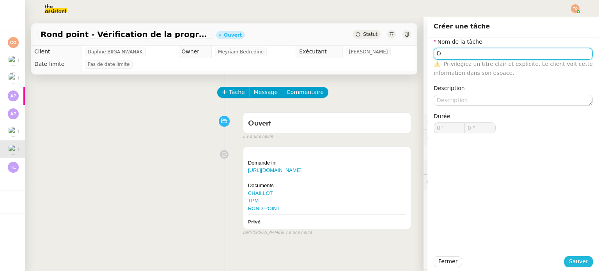
type input "D"
click at [578, 264] on span "Sauver" at bounding box center [578, 261] width 19 height 9
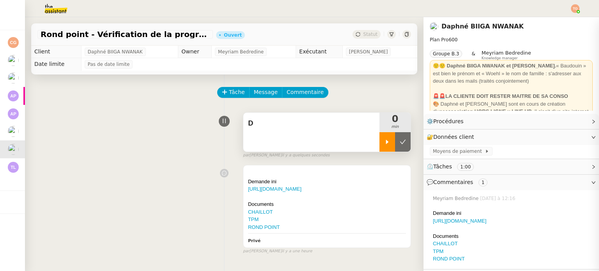
click at [384, 142] on icon at bounding box center [387, 142] width 6 height 6
click at [572, 137] on link "Modifier" at bounding box center [572, 137] width 22 height 9
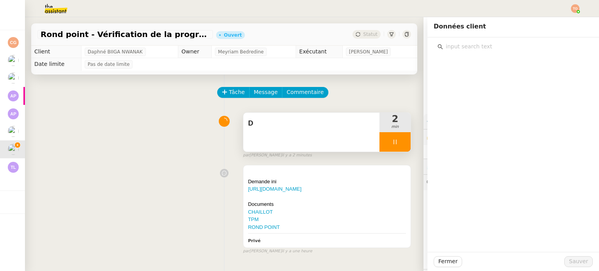
click at [499, 44] on input "text" at bounding box center [516, 46] width 146 height 11
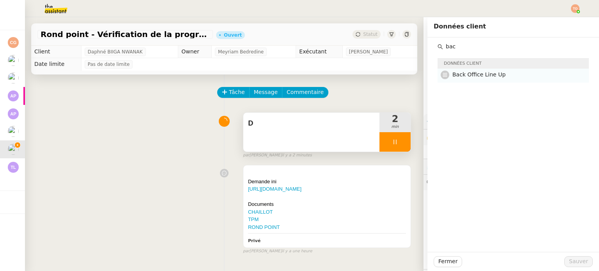
type input "bac"
click at [485, 73] on span "Back Office Line Up" at bounding box center [478, 74] width 53 height 6
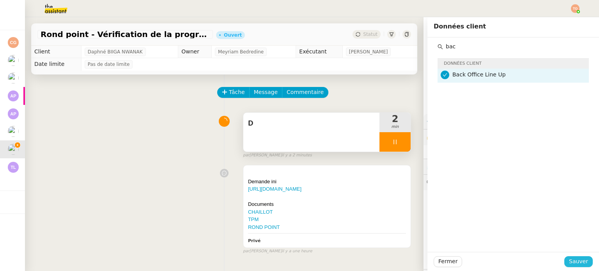
click at [579, 263] on span "Sauver" at bounding box center [578, 261] width 19 height 9
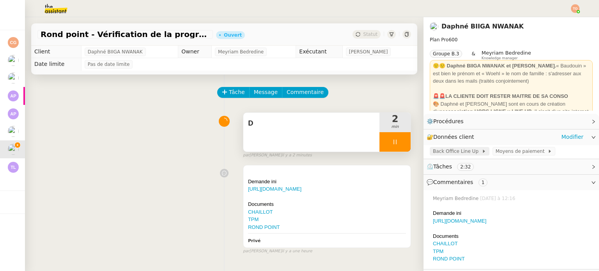
click at [463, 154] on span "Back Office Line Up" at bounding box center [457, 151] width 49 height 8
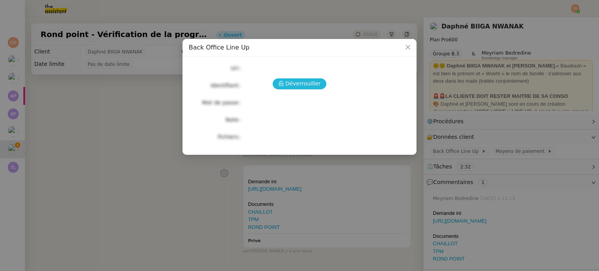
click at [308, 82] on span "Déverrouiller" at bounding box center [302, 83] width 35 height 9
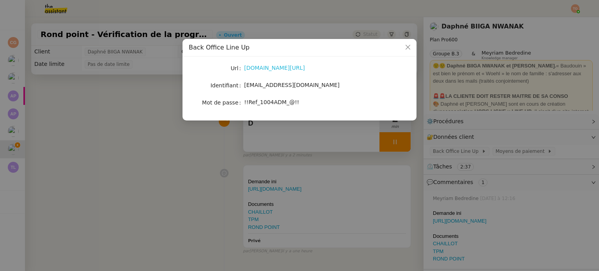
click at [280, 66] on link "www.wearelineup.fr/admin" at bounding box center [274, 68] width 61 height 6
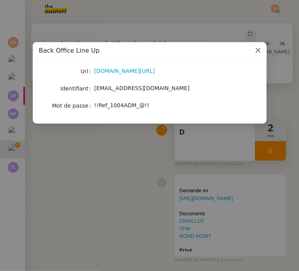
click at [257, 48] on icon "Close" at bounding box center [257, 50] width 5 height 5
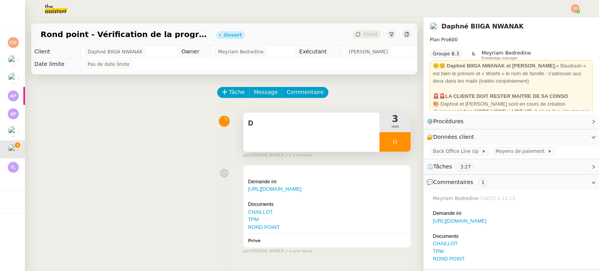
click at [395, 138] on div at bounding box center [394, 141] width 31 height 19
drag, startPoint x: 385, startPoint y: 149, endPoint x: 382, endPoint y: 142, distance: 7.9
click at [385, 149] on div at bounding box center [387, 141] width 16 height 19
click at [375, 147] on div "D" at bounding box center [311, 132] width 136 height 39
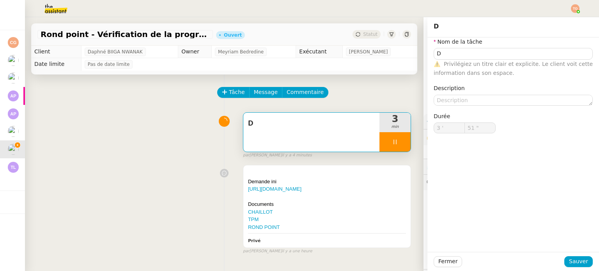
type input "52 ""
click at [381, 142] on div at bounding box center [394, 141] width 31 height 19
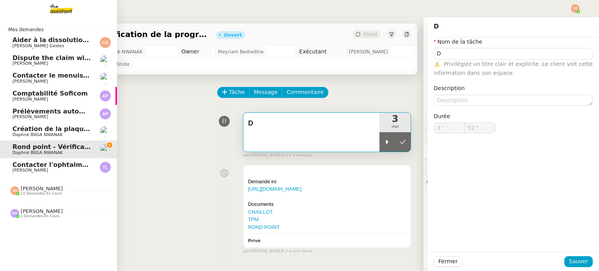
type input "D"
type input "3 '"
type input "51 ""
type input "D"
type input "3 '"
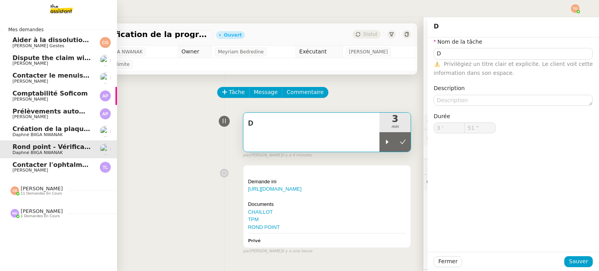
type input "51 ""
click at [21, 191] on span "11 demandes en cours" at bounding box center [41, 193] width 41 height 4
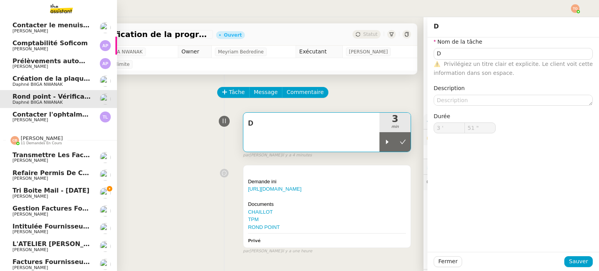
scroll to position [151, 0]
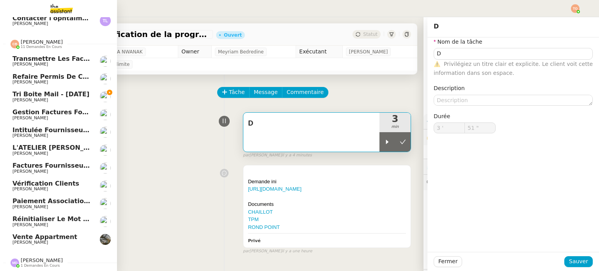
click at [63, 91] on span "Tri boite mail - [DATE]" at bounding box center [50, 93] width 77 height 7
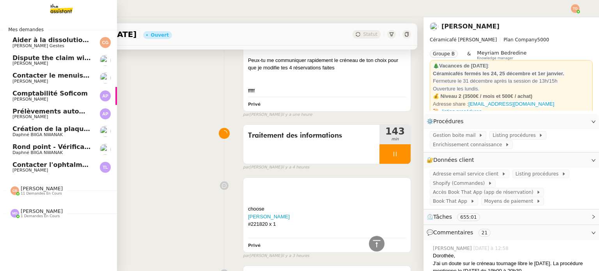
click at [62, 144] on span "Rond point - Vérification de la programmation" at bounding box center [93, 146] width 162 height 7
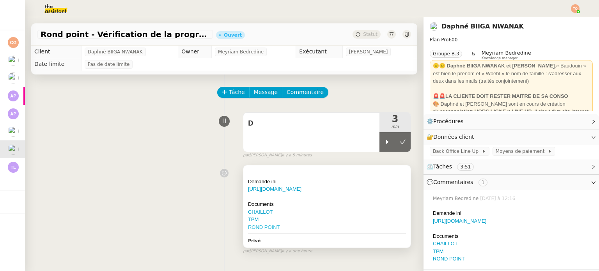
click at [255, 227] on link "ROND POINT" at bounding box center [264, 227] width 32 height 6
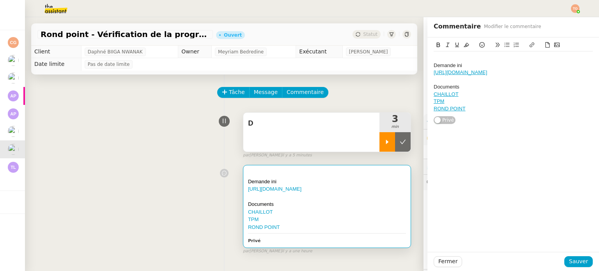
click at [382, 149] on div at bounding box center [387, 141] width 16 height 19
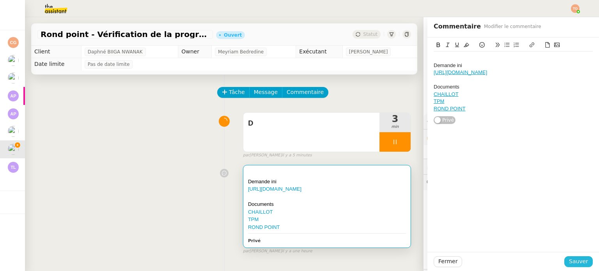
click at [579, 258] on span "Sauver" at bounding box center [578, 261] width 19 height 9
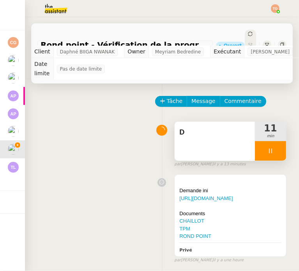
click at [255, 142] on div at bounding box center [270, 150] width 31 height 19
click at [260, 148] on icon at bounding box center [263, 151] width 6 height 6
click at [256, 141] on div at bounding box center [270, 150] width 31 height 19
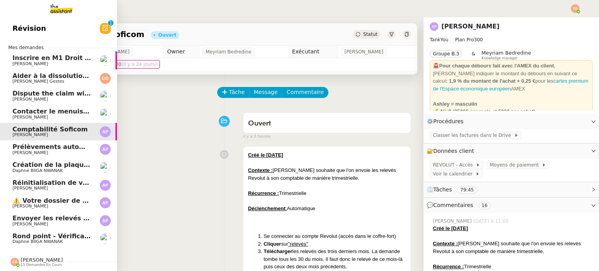
click at [93, 54] on link "Inscrire en M1 Droit des affaires Patrick Chotard" at bounding box center [58, 60] width 117 height 18
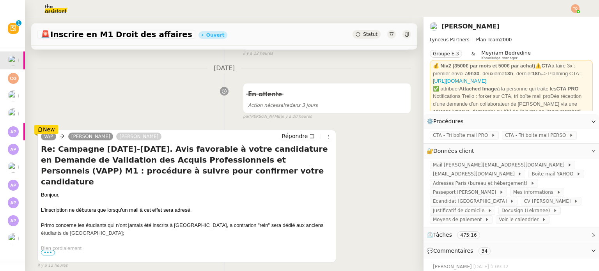
scroll to position [117, 0]
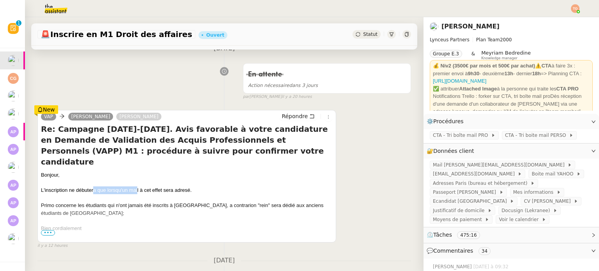
drag, startPoint x: 94, startPoint y: 181, endPoint x: 137, endPoint y: 181, distance: 42.9
click at [137, 181] on p "Bonjour, L'inscription ne débutera que lorsqu'un mail à cet effet sera adresé. …" at bounding box center [187, 228] width 292 height 114
drag, startPoint x: 165, startPoint y: 181, endPoint x: 194, endPoint y: 181, distance: 28.5
click at [194, 181] on p "Bonjour, L'inscription ne débutera que lorsqu'un mail à cet effet sera adresé. …" at bounding box center [187, 228] width 292 height 114
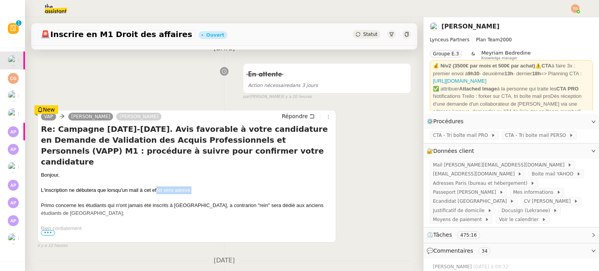
click at [194, 181] on p "Bonjour, L'inscription ne débutera que lorsqu'un mail à cet effet sera adresé. …" at bounding box center [187, 228] width 292 height 114
drag, startPoint x: 163, startPoint y: 179, endPoint x: 154, endPoint y: 179, distance: 8.6
click at [157, 179] on p "Bonjour, L'inscription ne débutera que lorsqu'un mail à cet effet sera adresé. …" at bounding box center [187, 228] width 292 height 114
click at [152, 179] on p "Bonjour, L'inscription ne débutera que lorsqu'un mail à cet effet sera adresé. …" at bounding box center [187, 228] width 292 height 114
drag, startPoint x: 47, startPoint y: 195, endPoint x: 70, endPoint y: 193, distance: 23.0
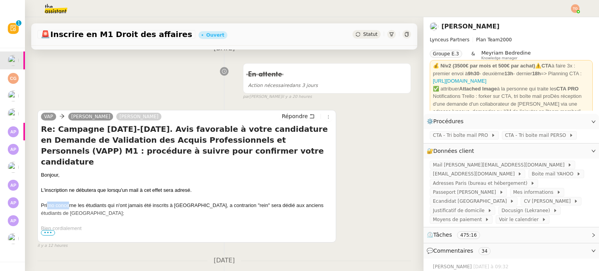
click at [70, 193] on p "Bonjour, L'inscription ne débutera que lorsqu'un mail à cet effet sera adresé. …" at bounding box center [187, 228] width 292 height 114
click at [50, 231] on span "•••" at bounding box center [48, 232] width 14 height 5
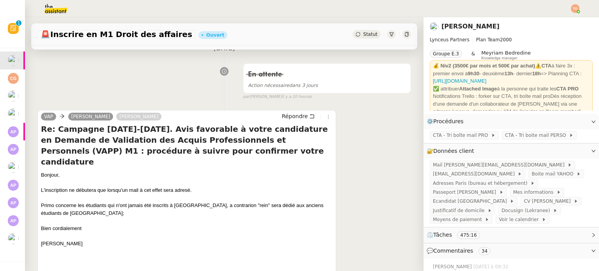
click at [99, 194] on p "Bonjour, L'inscription ne débutera que lorsqu'un mail à cet effet sera adresé. …" at bounding box center [187, 228] width 292 height 114
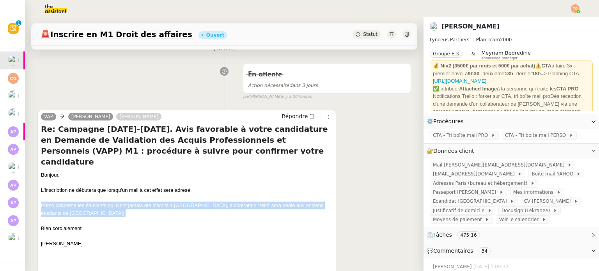
click at [99, 194] on p "Bonjour, L'inscription ne débutera que lorsqu'un mail à cet effet sera adresé. …" at bounding box center [187, 228] width 292 height 114
click at [137, 194] on p "Bonjour, L'inscription ne débutera que lorsqu'un mail à cet effet sera adresé. …" at bounding box center [187, 228] width 292 height 114
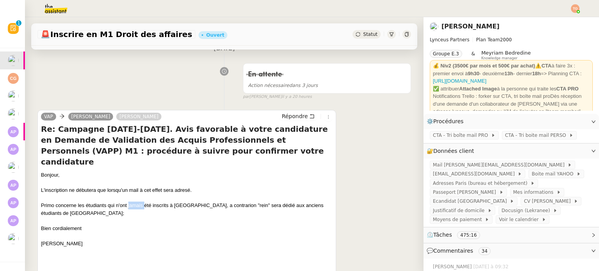
click at [137, 194] on p "Bonjour, L'inscription ne débutera que lorsqu'un mail à cet effet sera adresé. …" at bounding box center [187, 228] width 292 height 114
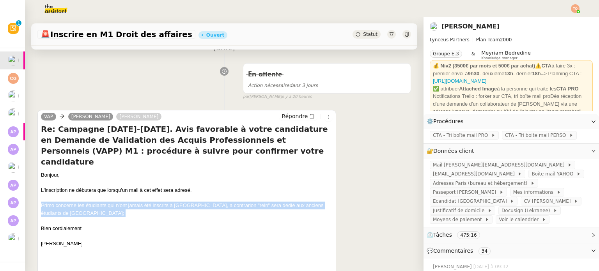
click at [137, 194] on p "Bonjour, L'inscription ne débutera que lorsqu'un mail à cet effet sera adresé. …" at bounding box center [187, 228] width 292 height 114
click at [158, 194] on p "Bonjour, L'inscription ne débutera que lorsqu'un mail à cet effet sera adresé. …" at bounding box center [187, 228] width 292 height 114
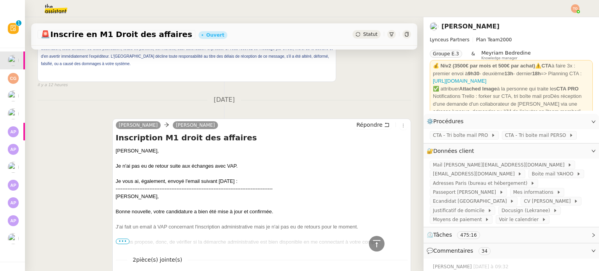
scroll to position [585, 0]
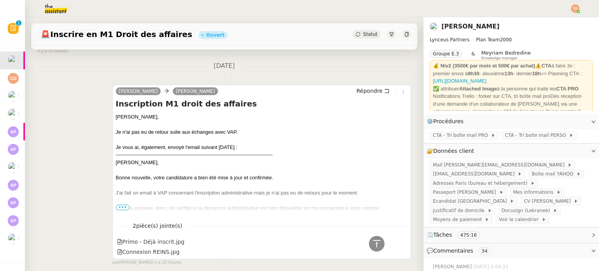
click at [121, 205] on span "•••" at bounding box center [123, 207] width 14 height 5
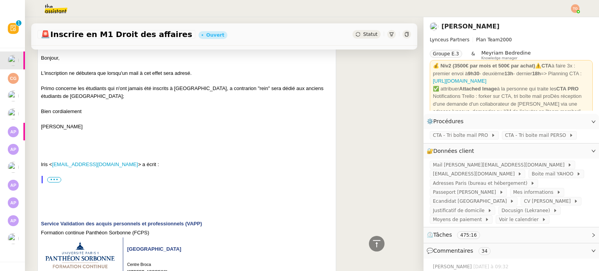
scroll to position [117, 0]
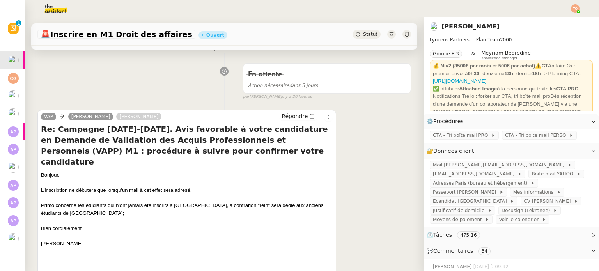
click at [183, 177] on p "Bonjour, L'inscription ne débutera que lorsqu'un mail à cet effet sera adresé. …" at bounding box center [187, 228] width 292 height 114
click at [184, 179] on p "Bonjour, L'inscription ne débutera que lorsqu'un mail à cet effet sera adresé. …" at bounding box center [187, 228] width 292 height 114
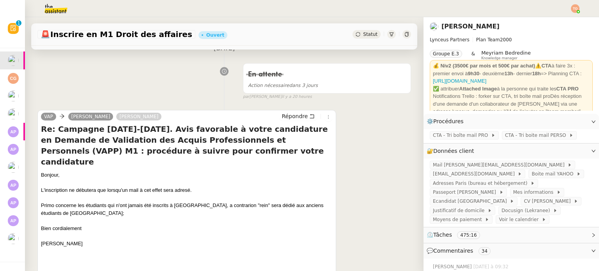
click at [174, 194] on p "Bonjour, L'inscription ne débutera que lorsqu'un mail à cet effet sera adresé. …" at bounding box center [187, 228] width 292 height 114
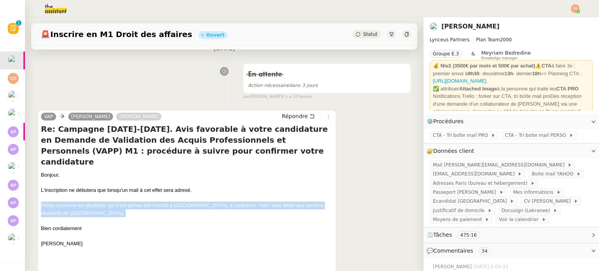
click at [174, 194] on p "Bonjour, L'inscription ne débutera que lorsqu'un mail à cet effet sera adresé. …" at bounding box center [187, 228] width 292 height 114
click at [211, 195] on p "Bonjour, L'inscription ne débutera que lorsqu'un mail à cet effet sera adresé. …" at bounding box center [187, 228] width 292 height 114
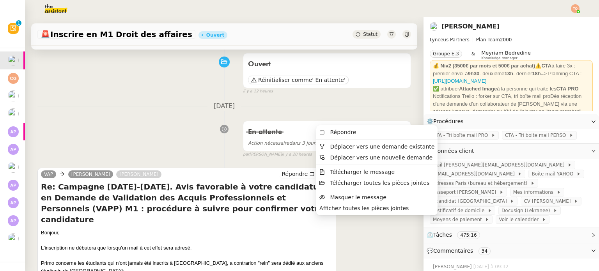
scroll to position [0, 0]
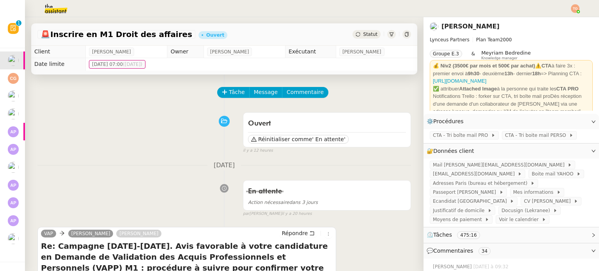
click at [356, 34] on icon at bounding box center [358, 34] width 5 height 5
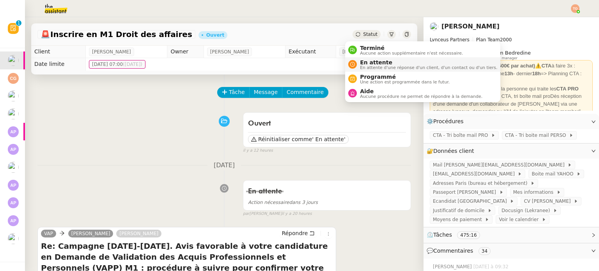
click at [366, 62] on span "En attente" at bounding box center [428, 62] width 137 height 6
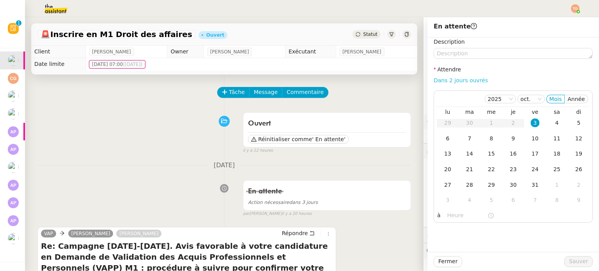
click at [474, 81] on link "Dans 2 jours ouvrés" at bounding box center [461, 80] width 54 height 6
type input "07:00"
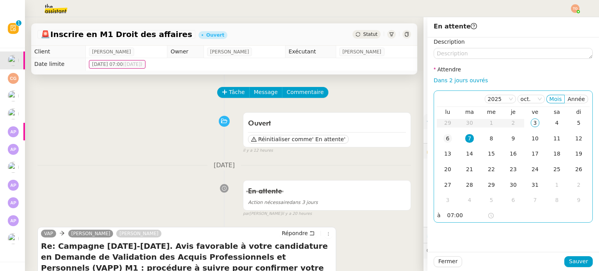
click at [445, 138] on div "6" at bounding box center [447, 138] width 9 height 9
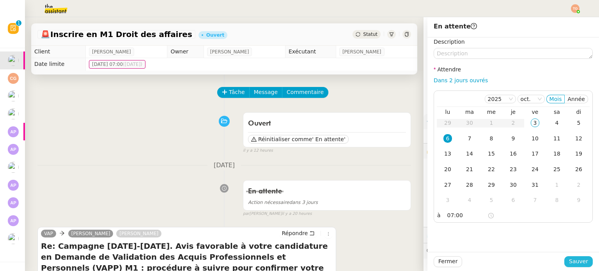
click at [574, 260] on span "Sauver" at bounding box center [578, 261] width 19 height 9
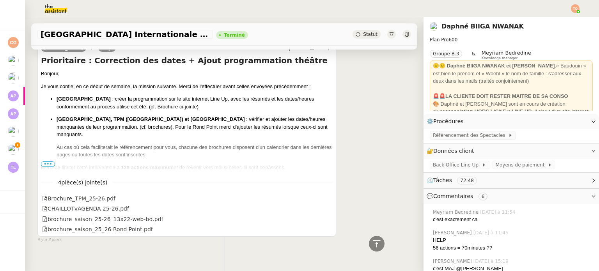
scroll to position [2003, 0]
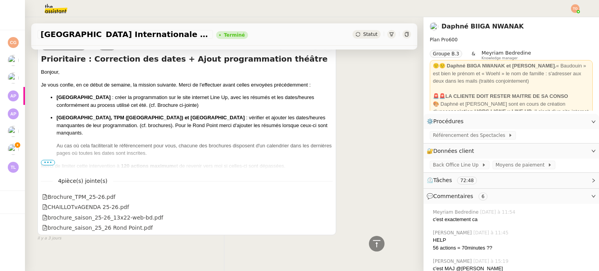
click at [48, 160] on span "•••" at bounding box center [48, 162] width 14 height 5
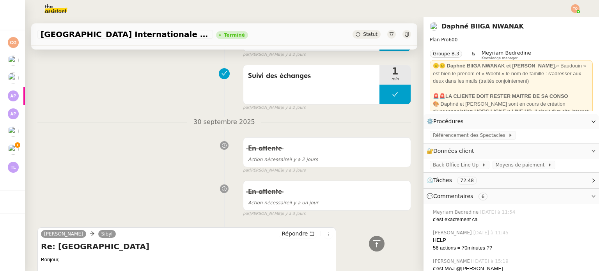
scroll to position [521, 0]
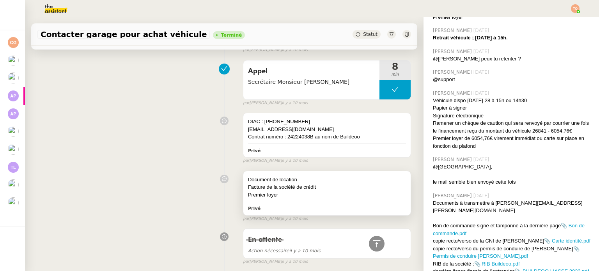
scroll to position [81, 0]
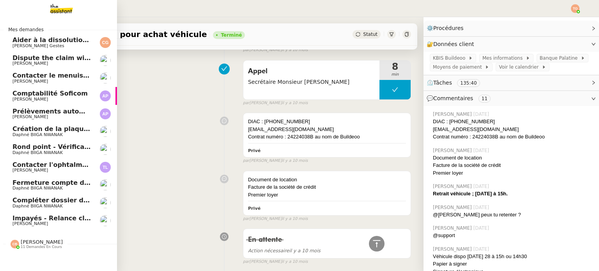
click at [39, 221] on span "Impayés - Relance client - [DATE]" at bounding box center [70, 217] width 117 height 7
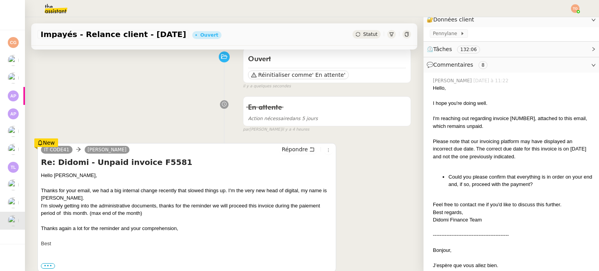
scroll to position [78, 0]
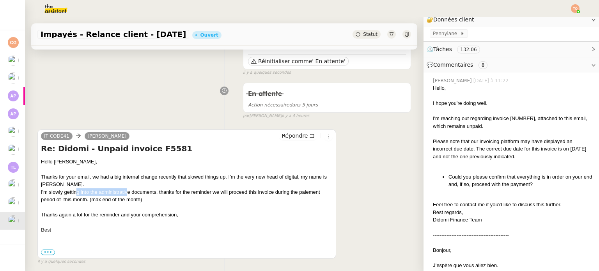
drag, startPoint x: 87, startPoint y: 193, endPoint x: 128, endPoint y: 195, distance: 40.2
click at [127, 195] on div "Hello [PERSON_NAME], Thanks for your email, we had a big internal change recent…" at bounding box center [187, 196] width 292 height 76
drag, startPoint x: 156, startPoint y: 195, endPoint x: 177, endPoint y: 196, distance: 20.7
click at [163, 195] on div "Hello [PERSON_NAME], Thanks for your email, we had a big internal change recent…" at bounding box center [187, 196] width 292 height 76
drag, startPoint x: 222, startPoint y: 194, endPoint x: 257, endPoint y: 194, distance: 34.7
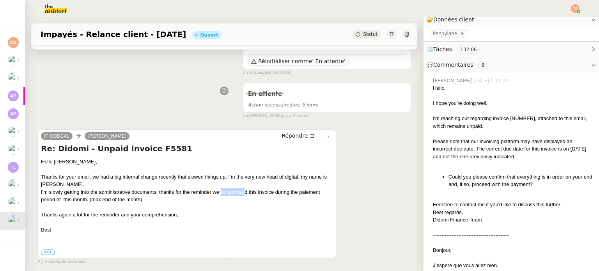
click at [250, 194] on div "Hello [PERSON_NAME], Thanks for your email, we had a big internal change recent…" at bounding box center [187, 196] width 292 height 76
drag, startPoint x: 270, startPoint y: 195, endPoint x: 312, endPoint y: 195, distance: 42.1
click at [299, 195] on div "Hello [PERSON_NAME], Thanks for your email, we had a big internal change recent…" at bounding box center [187, 196] width 292 height 76
drag, startPoint x: 78, startPoint y: 200, endPoint x: 101, endPoint y: 200, distance: 22.6
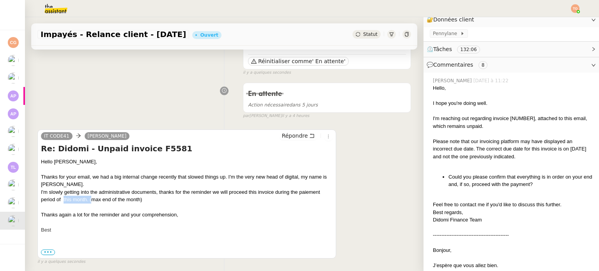
click at [95, 199] on div "Hello [PERSON_NAME], Thanks for your email, we had a big internal change recent…" at bounding box center [187, 196] width 292 height 76
drag, startPoint x: 101, startPoint y: 200, endPoint x: 125, endPoint y: 202, distance: 24.7
click at [123, 202] on div "Hello [PERSON_NAME], Thanks for your email, we had a big internal change recent…" at bounding box center [187, 196] width 292 height 76
drag, startPoint x: 67, startPoint y: 213, endPoint x: 105, endPoint y: 212, distance: 37.9
click at [105, 212] on div "Hello [PERSON_NAME], Thanks for your email, we had a big internal change recent…" at bounding box center [187, 196] width 292 height 76
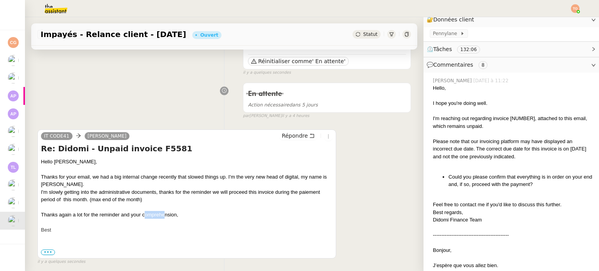
drag, startPoint x: 145, startPoint y: 214, endPoint x: 168, endPoint y: 214, distance: 22.6
click at [168, 214] on div "Hello [PERSON_NAME], Thanks for your email, we had a big internal change recent…" at bounding box center [187, 196] width 292 height 76
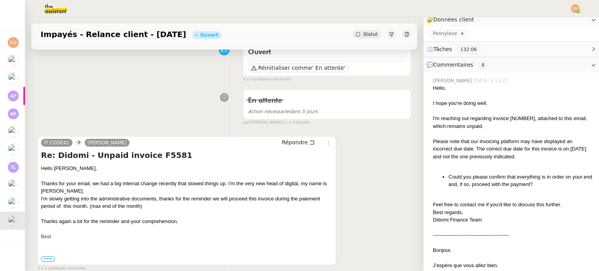
scroll to position [0, 0]
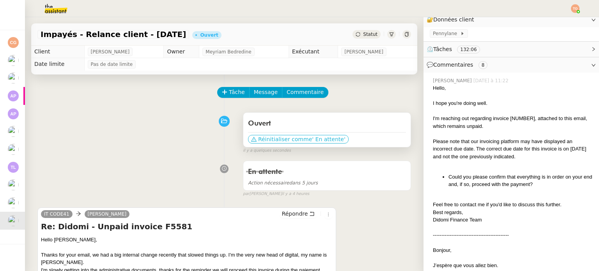
click at [293, 138] on span "Réinitialiser comme" at bounding box center [285, 139] width 54 height 8
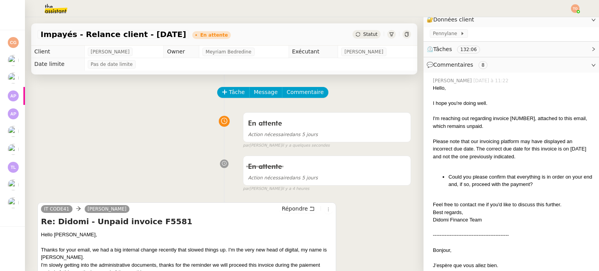
click at [299, 36] on span "Statut" at bounding box center [370, 34] width 14 height 5
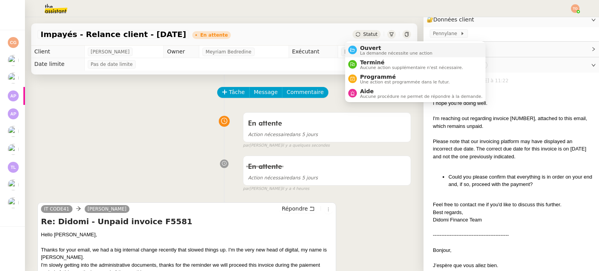
click at [299, 51] on span "La demande nécessite une action" at bounding box center [396, 53] width 73 height 4
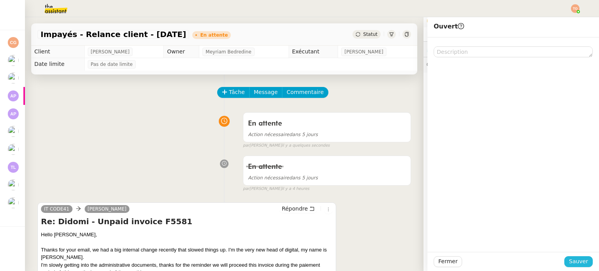
click at [299, 257] on span "Sauver" at bounding box center [578, 261] width 19 height 9
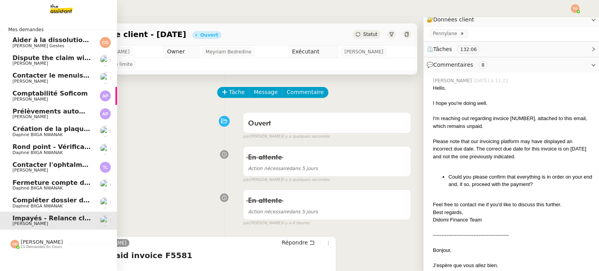
click at [39, 243] on span "[PERSON_NAME]" at bounding box center [42, 242] width 42 height 6
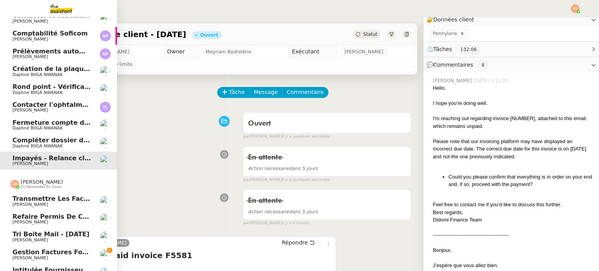
scroll to position [181, 0]
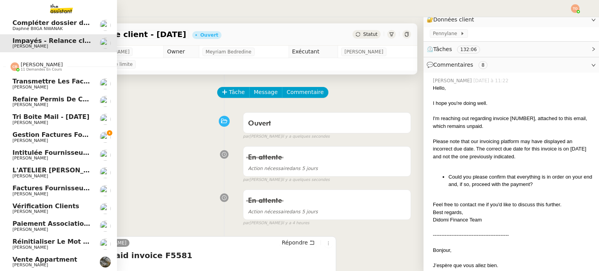
click at [50, 123] on link "Tri boite mail - [DATE] [PERSON_NAME]" at bounding box center [58, 119] width 117 height 18
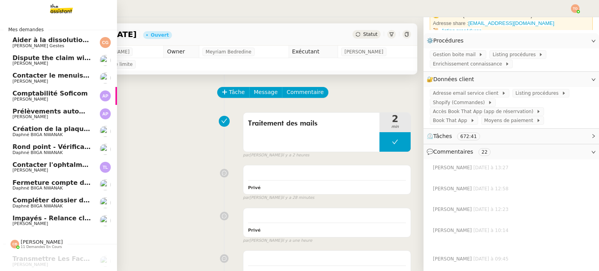
scroll to position [39, 0]
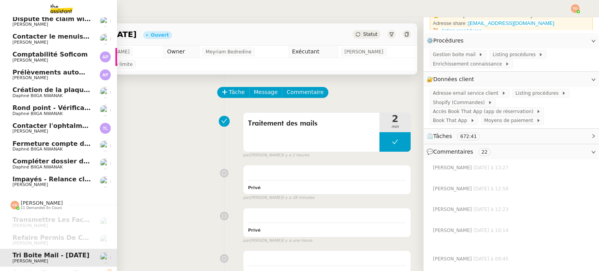
click at [72, 148] on span "Daphné BIIGA NWANAK" at bounding box center [51, 149] width 79 height 5
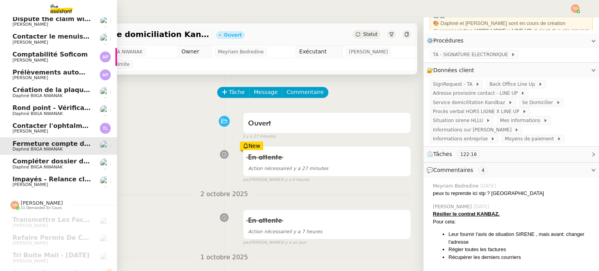
click at [35, 177] on span "Impayés - Relance client - [DATE]" at bounding box center [70, 178] width 117 height 7
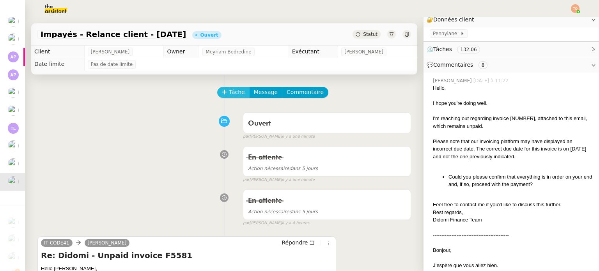
click at [231, 95] on span "Tâche" at bounding box center [237, 92] width 16 height 9
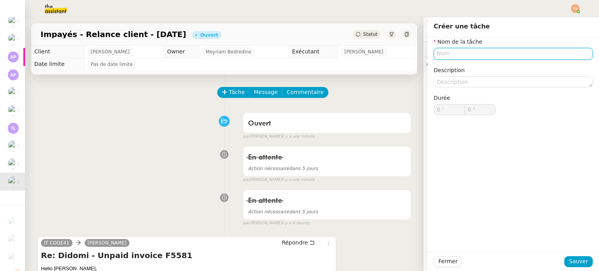
drag, startPoint x: 448, startPoint y: 54, endPoint x: 449, endPoint y: 67, distance: 12.9
click at [299, 54] on input "text" at bounding box center [513, 53] width 159 height 11
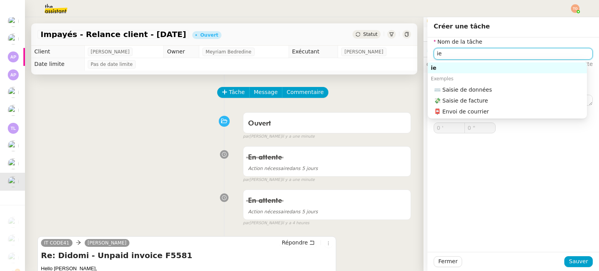
type input "i"
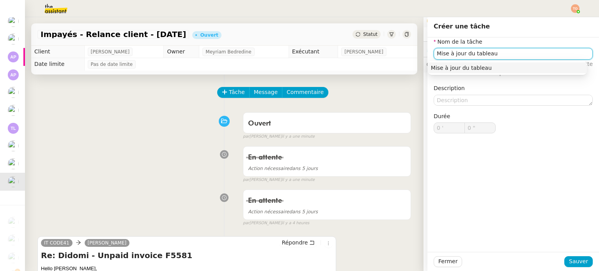
type input "Mise à jour du tableau"
click at [299, 262] on div "Fermer Sauver" at bounding box center [513, 261] width 172 height 19
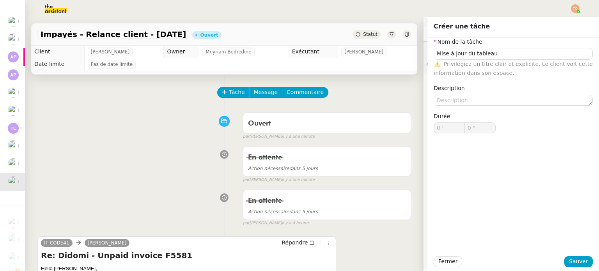
click at [214, 132] on div "Ouvert false par [PERSON_NAME]. il y a une minute" at bounding box center [224, 124] width 374 height 31
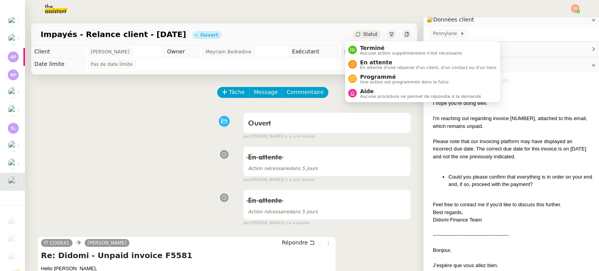
click at [299, 34] on span "Statut" at bounding box center [370, 34] width 14 height 5
click at [299, 60] on span "En attente" at bounding box center [428, 62] width 137 height 6
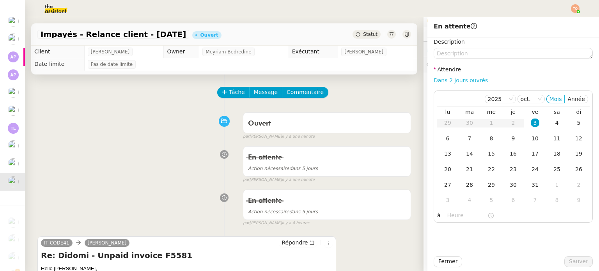
click at [299, 81] on link "Dans 2 jours ouvrés" at bounding box center [461, 80] width 54 height 6
type input "07:00"
click at [299, 261] on span "Sauver" at bounding box center [578, 261] width 19 height 9
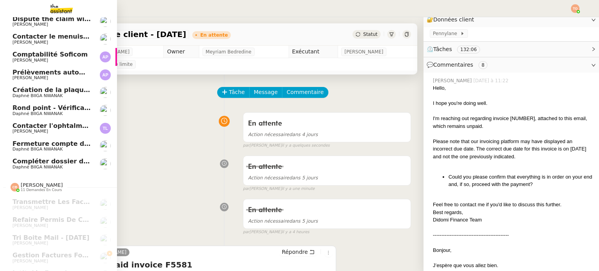
click at [72, 129] on span "[PERSON_NAME]" at bounding box center [51, 131] width 79 height 5
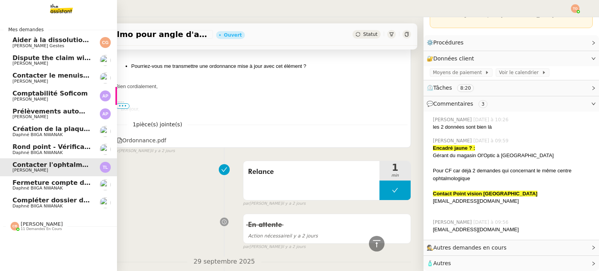
click at [15, 149] on span "Rond point - Vérification de la programmation" at bounding box center [93, 146] width 162 height 7
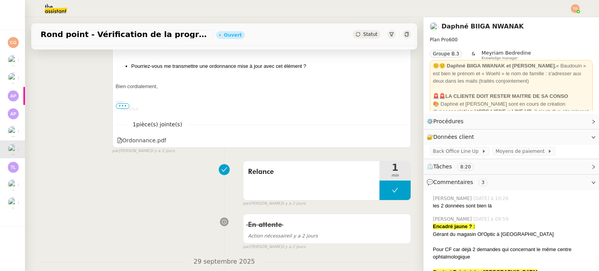
scroll to position [105, 0]
